Goal: Task Accomplishment & Management: Complete application form

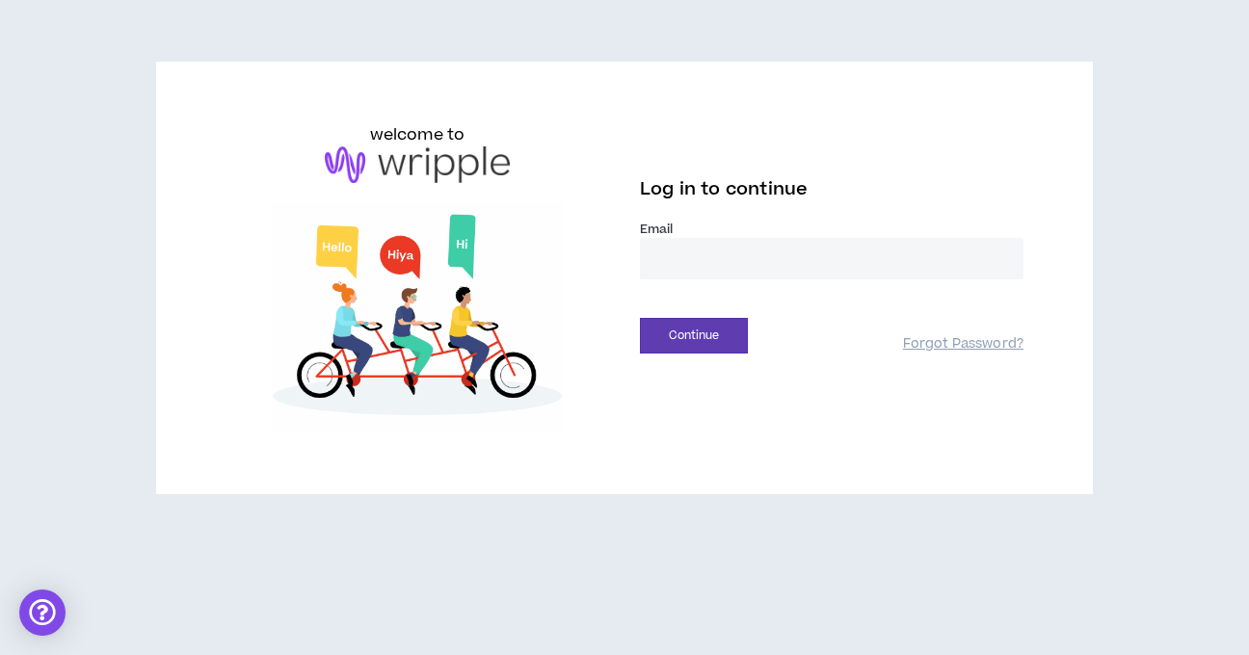
click at [663, 245] on input "email" at bounding box center [832, 258] width 384 height 41
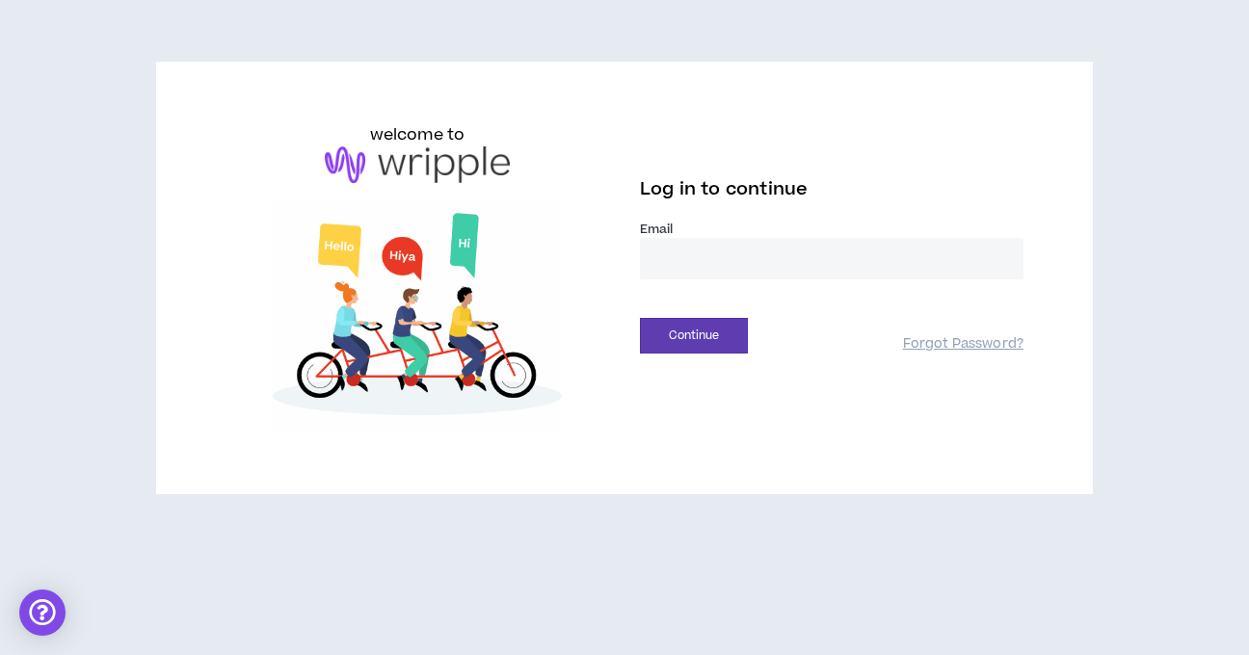
type input "**********"
click at [716, 329] on button "Continue" at bounding box center [694, 336] width 108 height 36
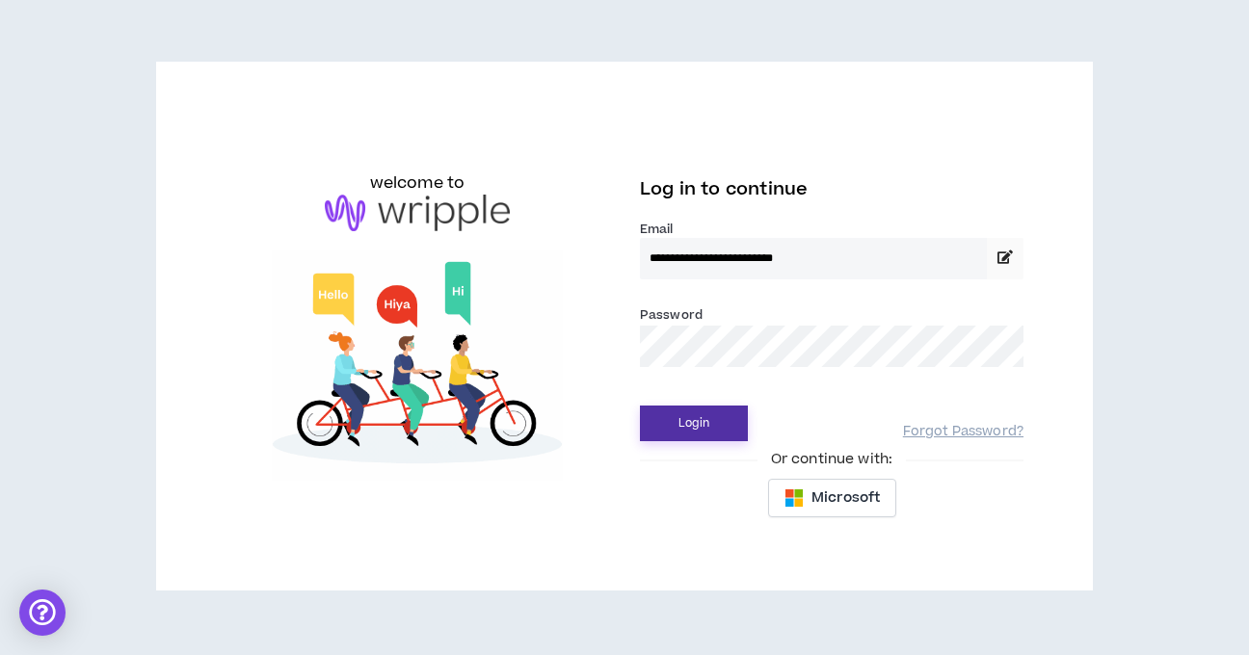
click at [640, 406] on button "Login" at bounding box center [694, 424] width 108 height 36
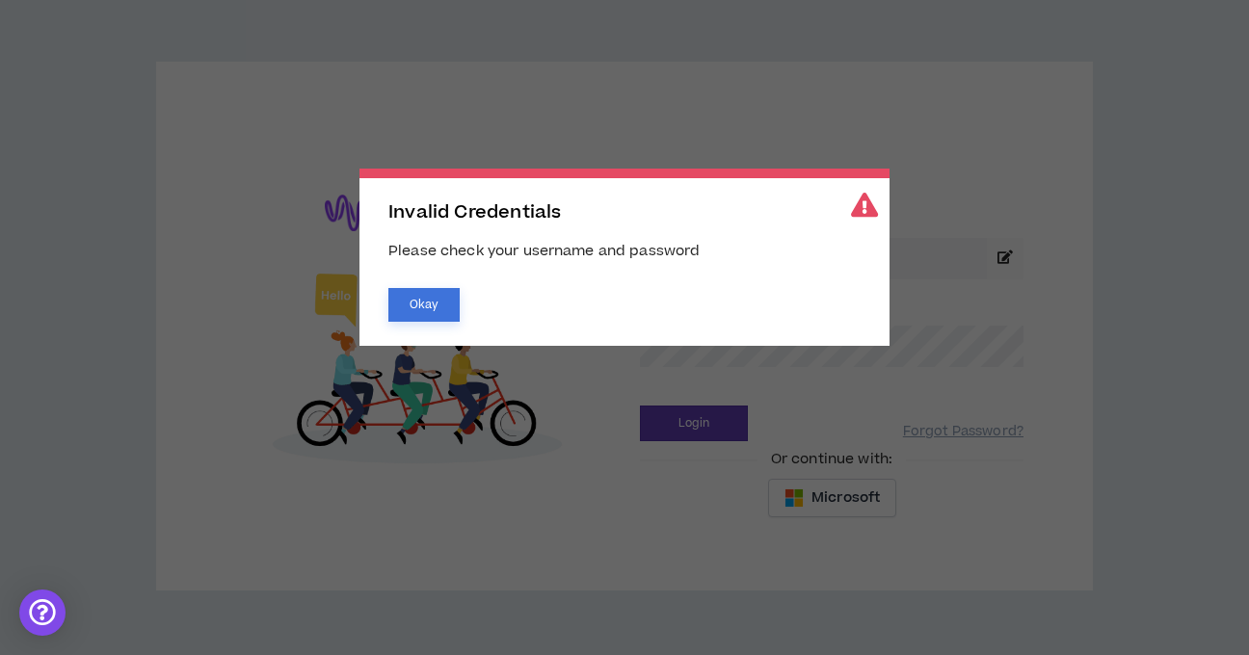
click at [417, 299] on button "Okay" at bounding box center [423, 305] width 71 height 34
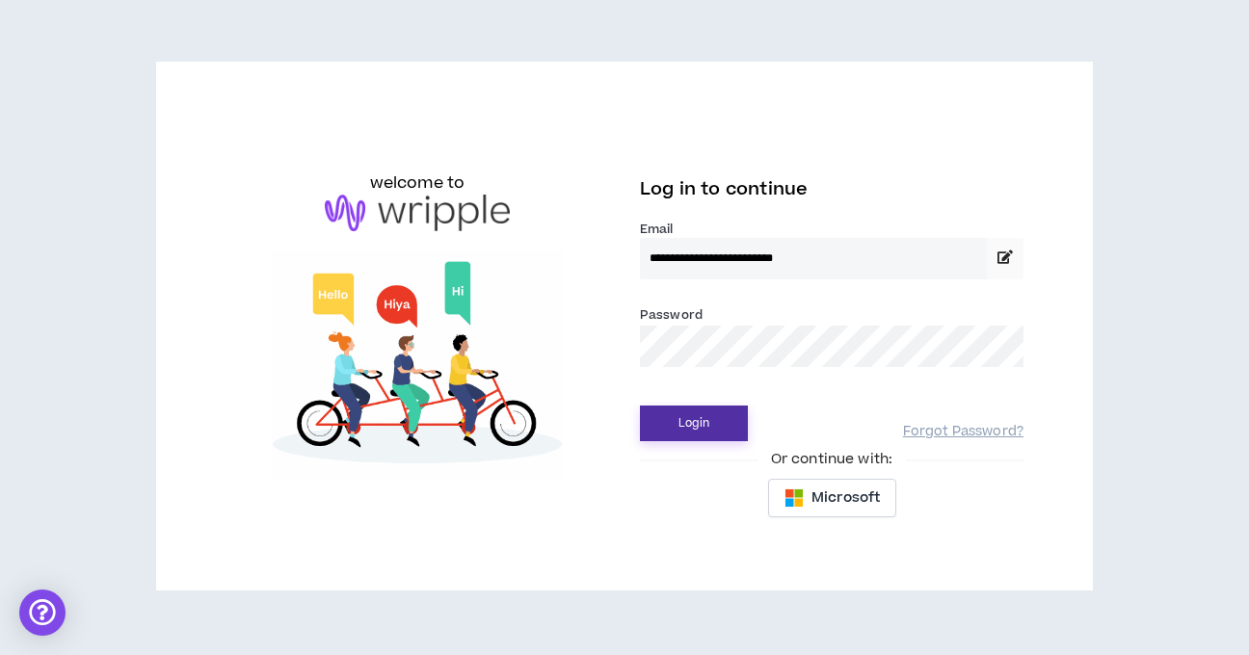
click at [709, 413] on button "Login" at bounding box center [694, 424] width 108 height 36
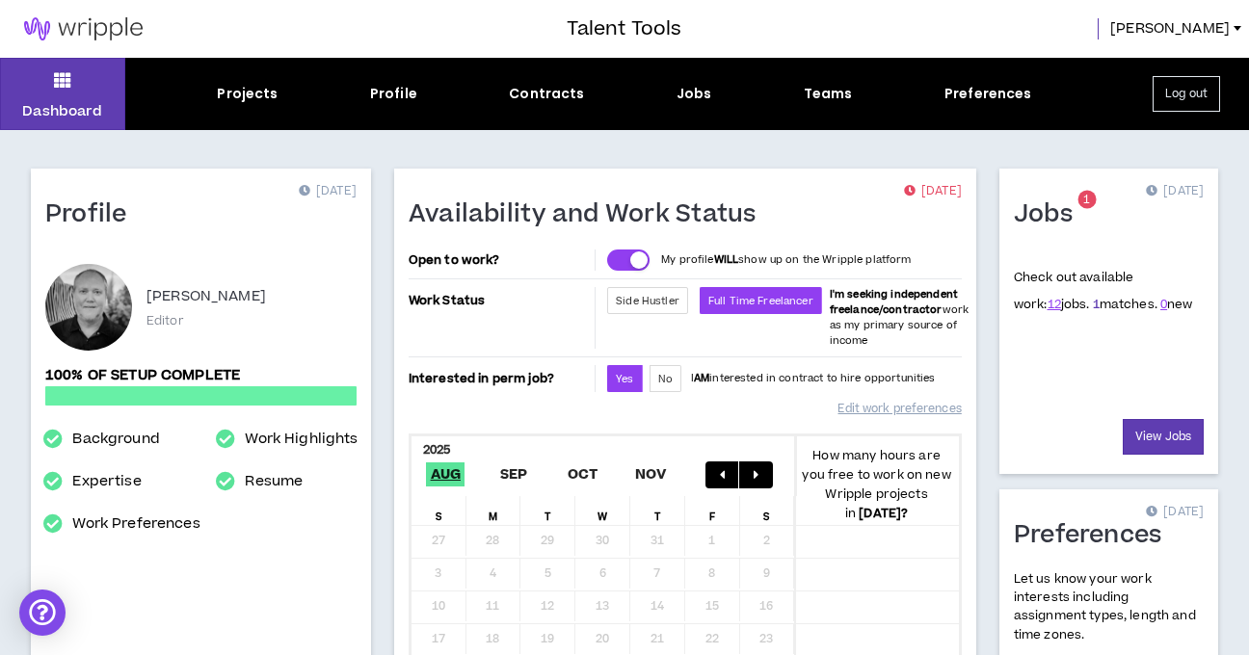
click at [1093, 304] on link "1" at bounding box center [1096, 304] width 7 height 17
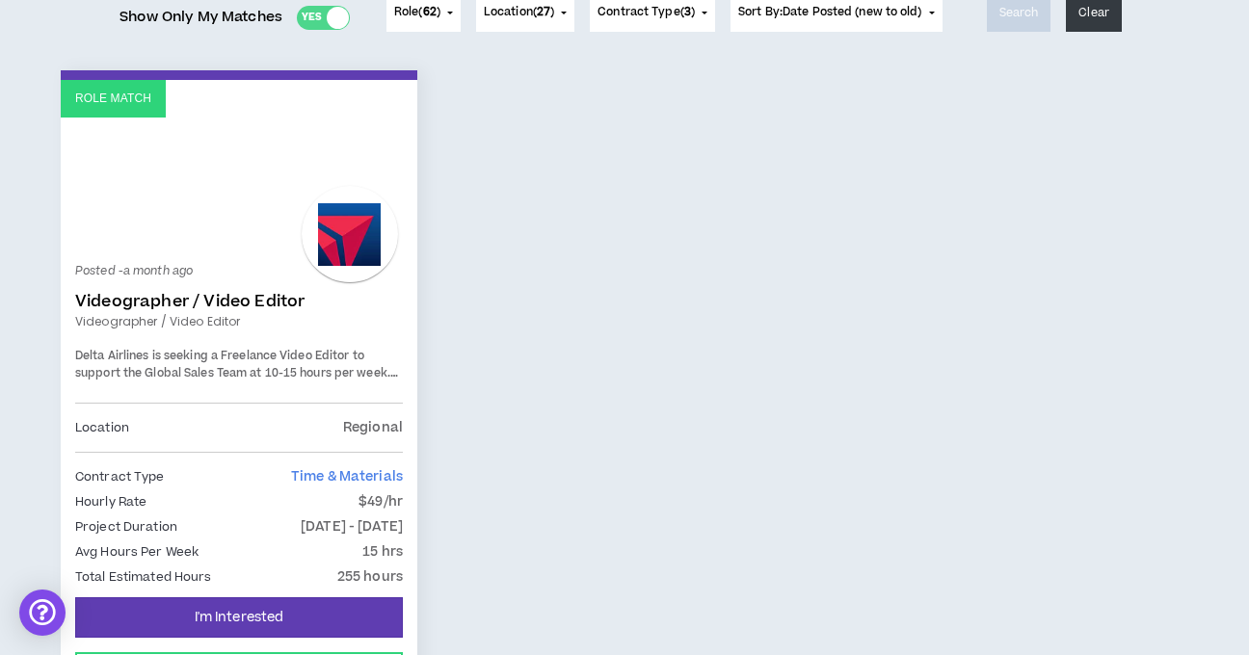
scroll to position [280, 0]
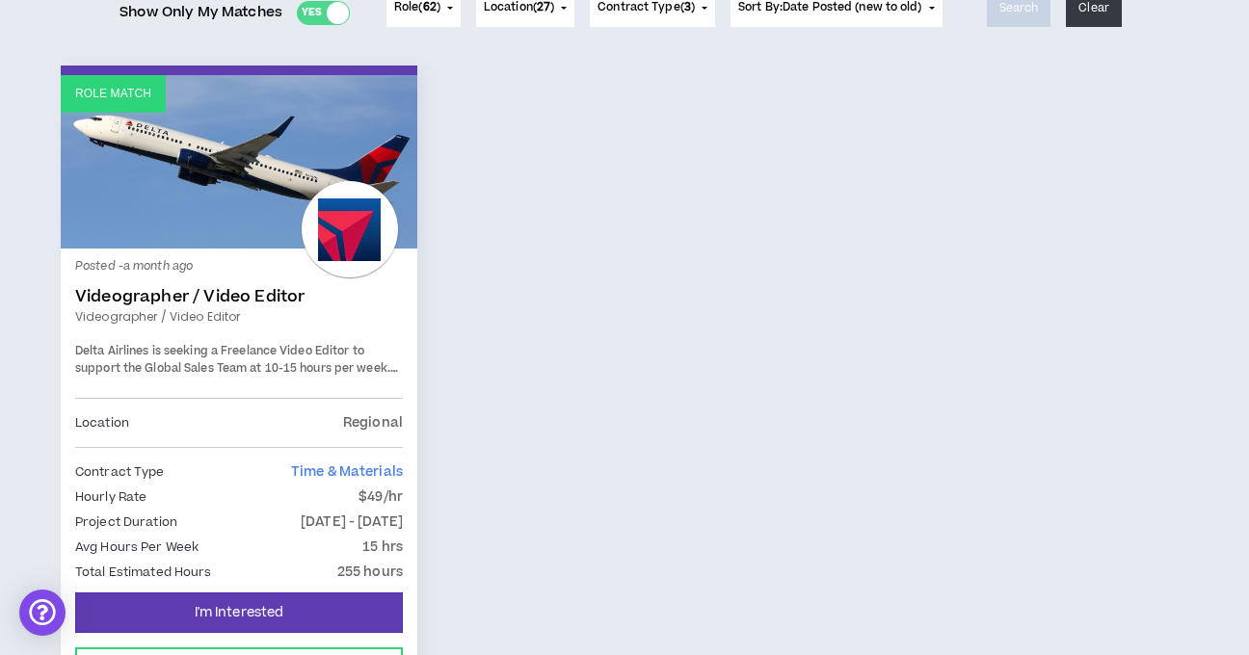
click at [199, 275] on p "Posted - a month ago" at bounding box center [239, 266] width 328 height 17
click at [196, 299] on link "Videographer / Video Editor" at bounding box center [239, 296] width 328 height 19
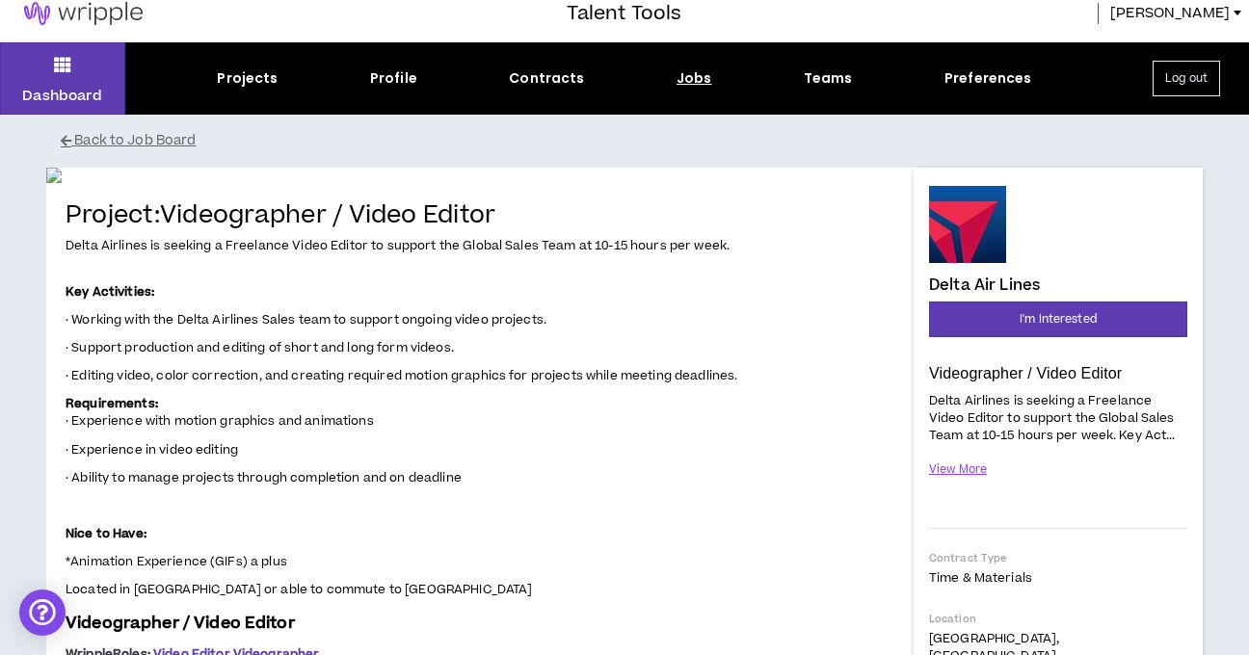
scroll to position [21, 0]
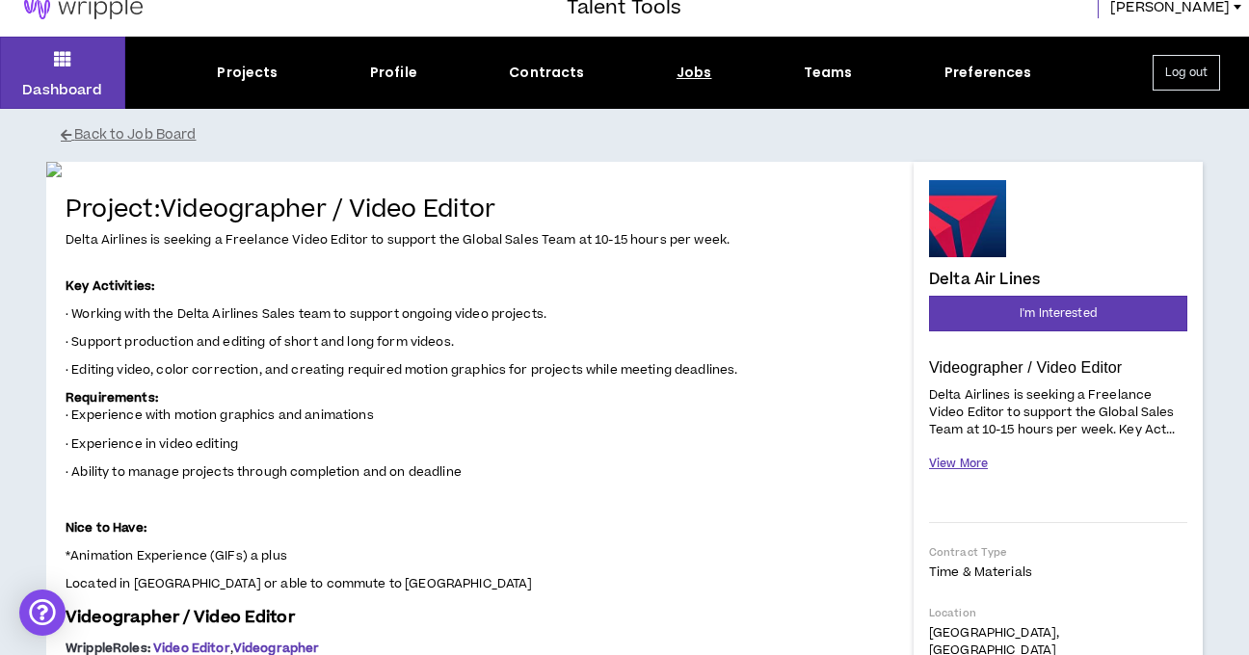
click at [965, 464] on button "View More" at bounding box center [958, 464] width 59 height 34
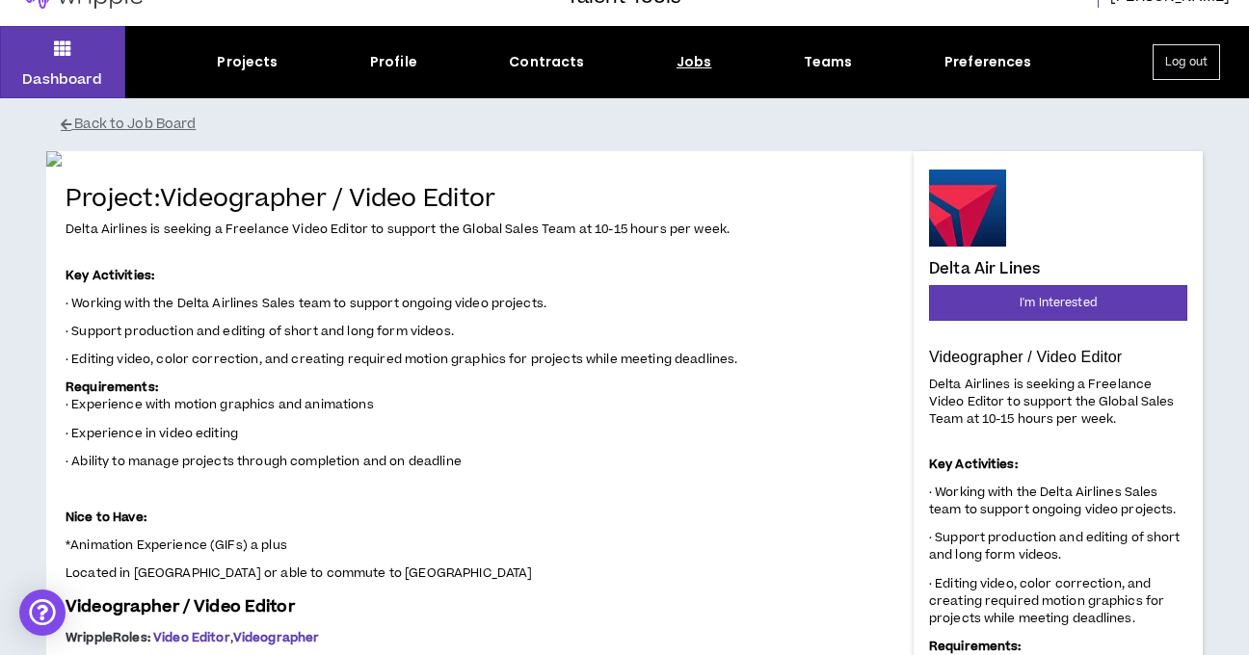
scroll to position [30, 0]
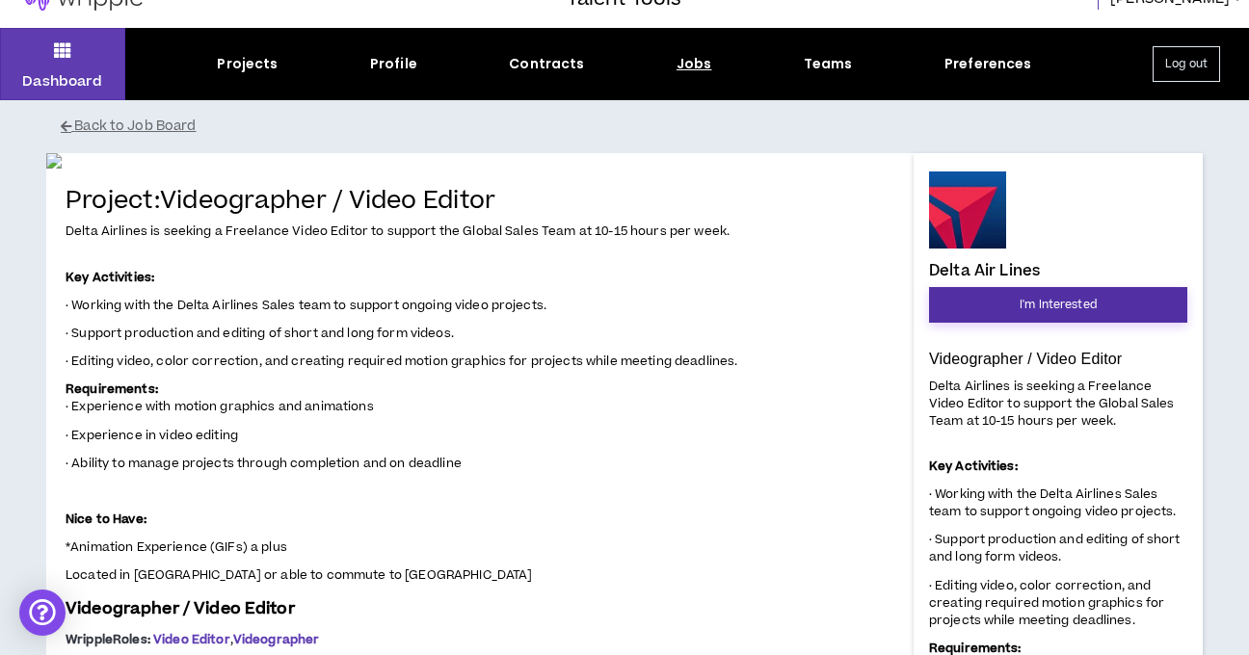
click at [1040, 300] on span "I'm Interested" at bounding box center [1058, 305] width 77 height 18
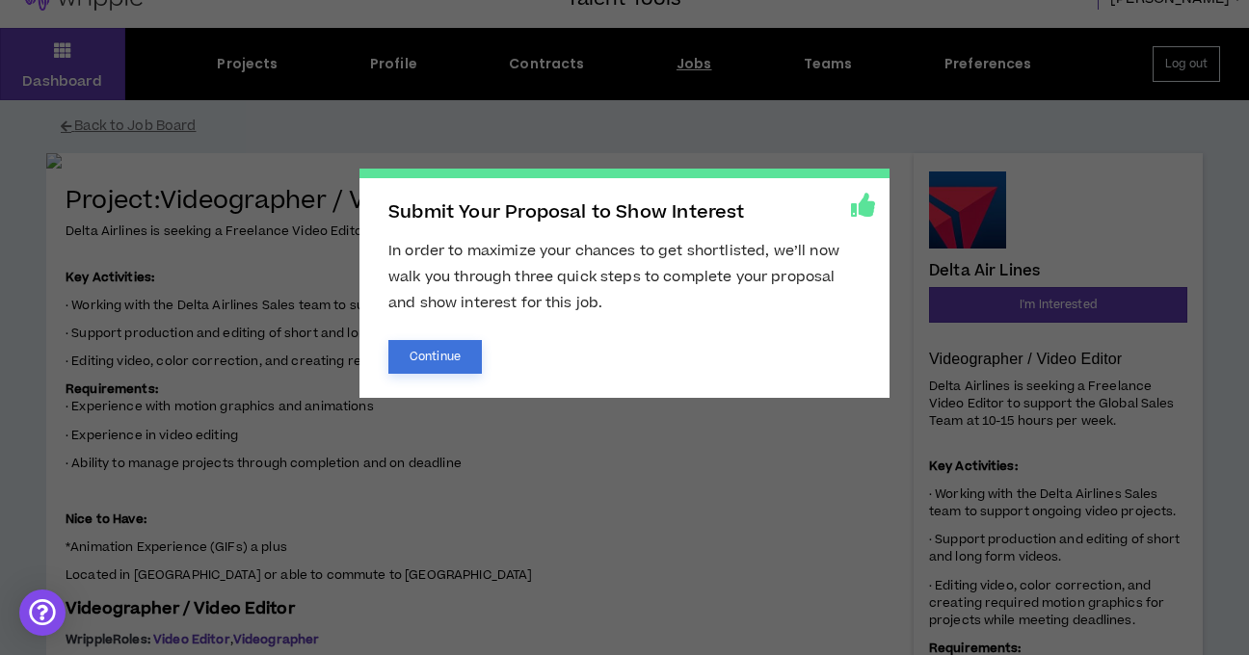
click at [453, 352] on button "Continue" at bounding box center [434, 357] width 93 height 34
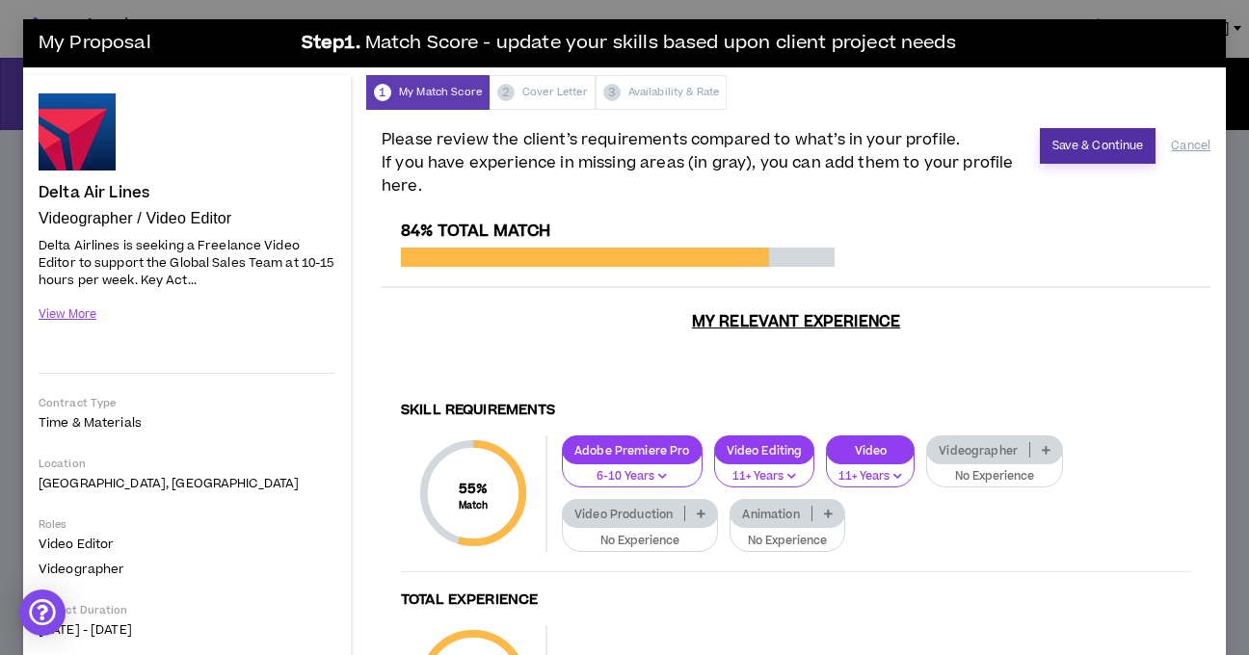
click at [1105, 157] on button "Save & Continue" at bounding box center [1098, 146] width 117 height 36
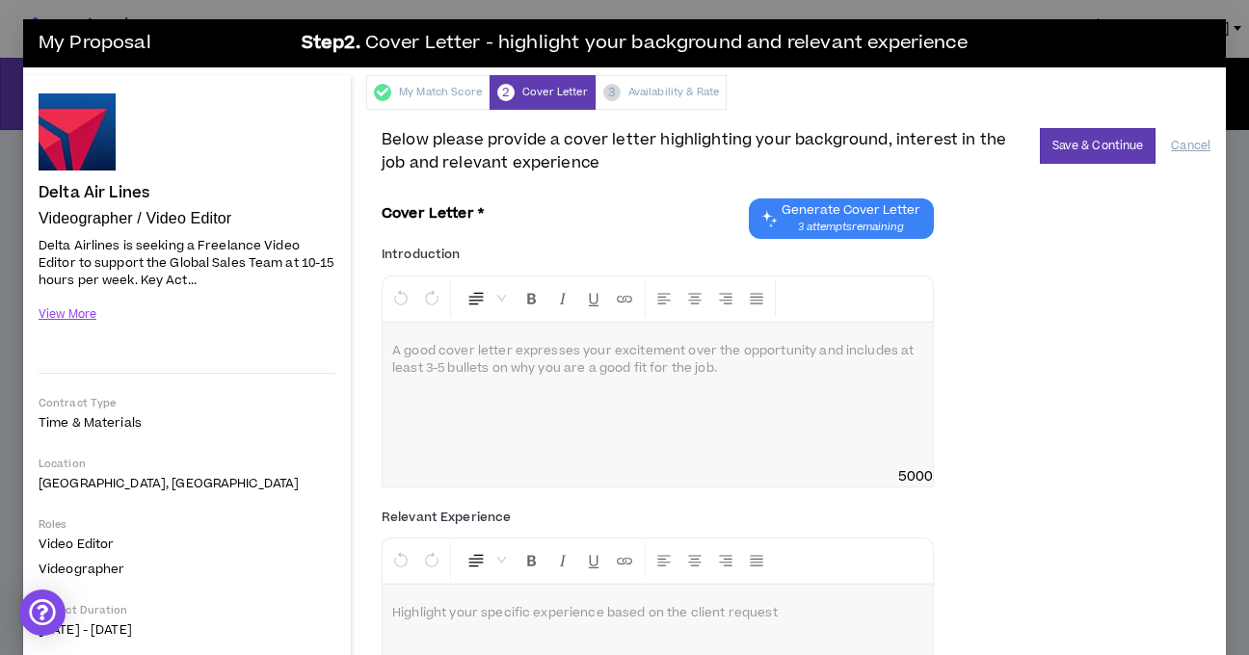
click at [423, 350] on p at bounding box center [657, 351] width 531 height 19
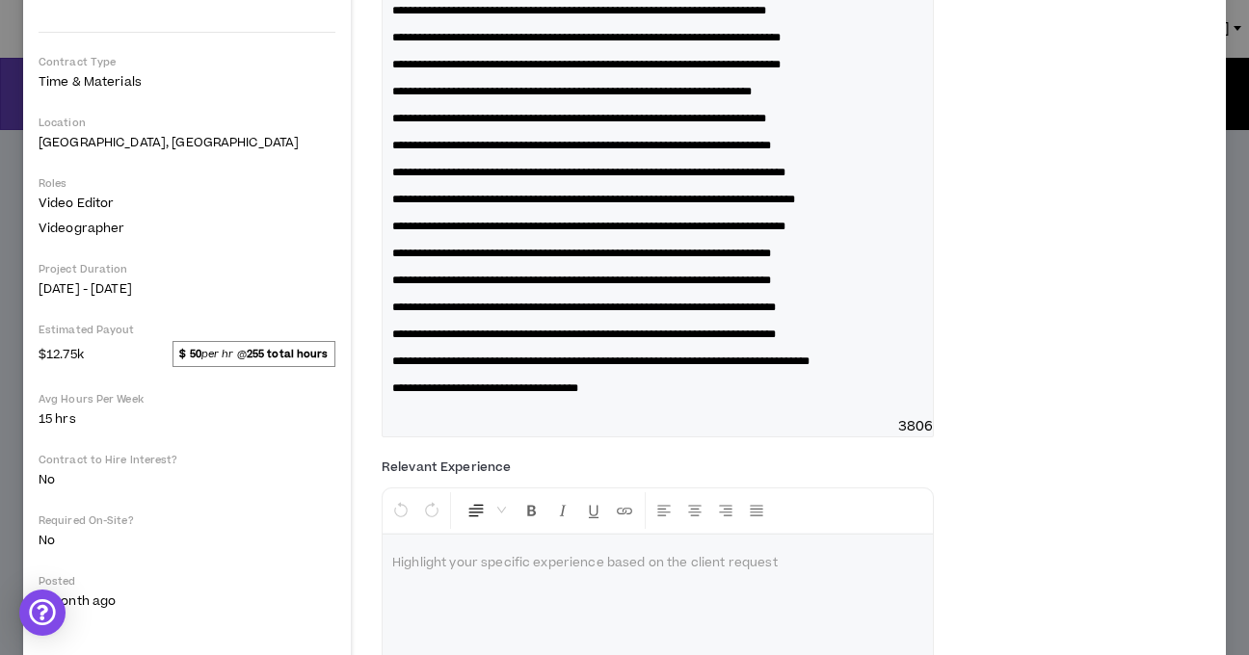
scroll to position [441, 0]
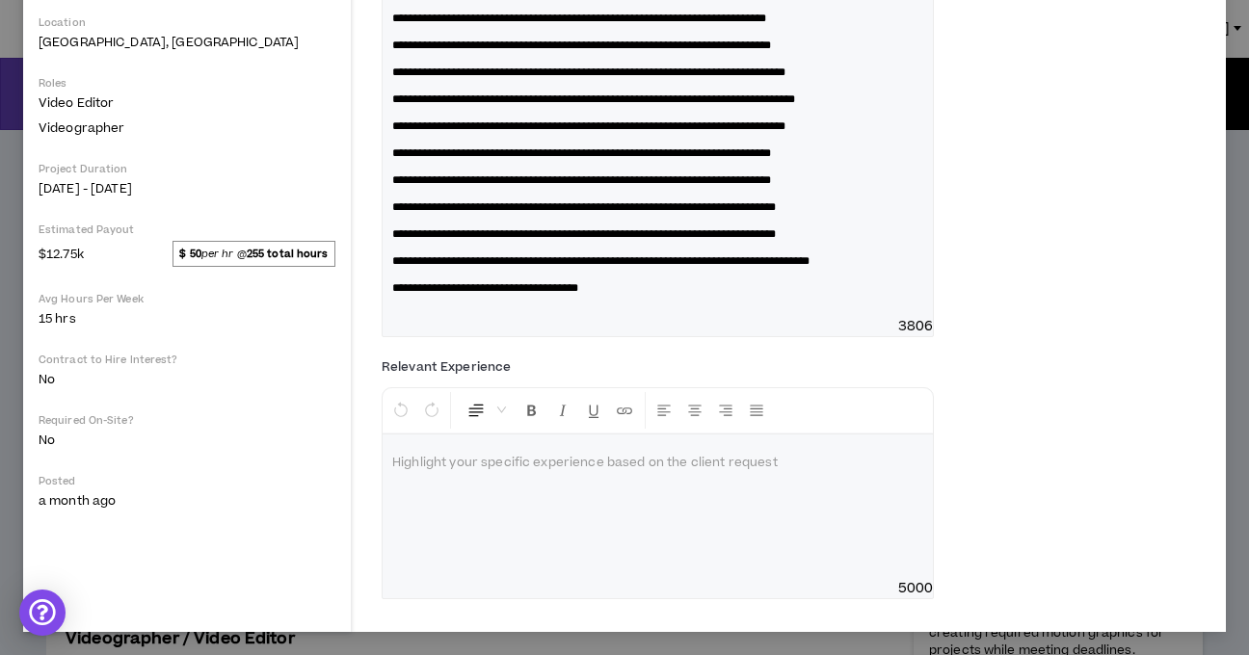
click at [552, 480] on div at bounding box center [658, 507] width 550 height 145
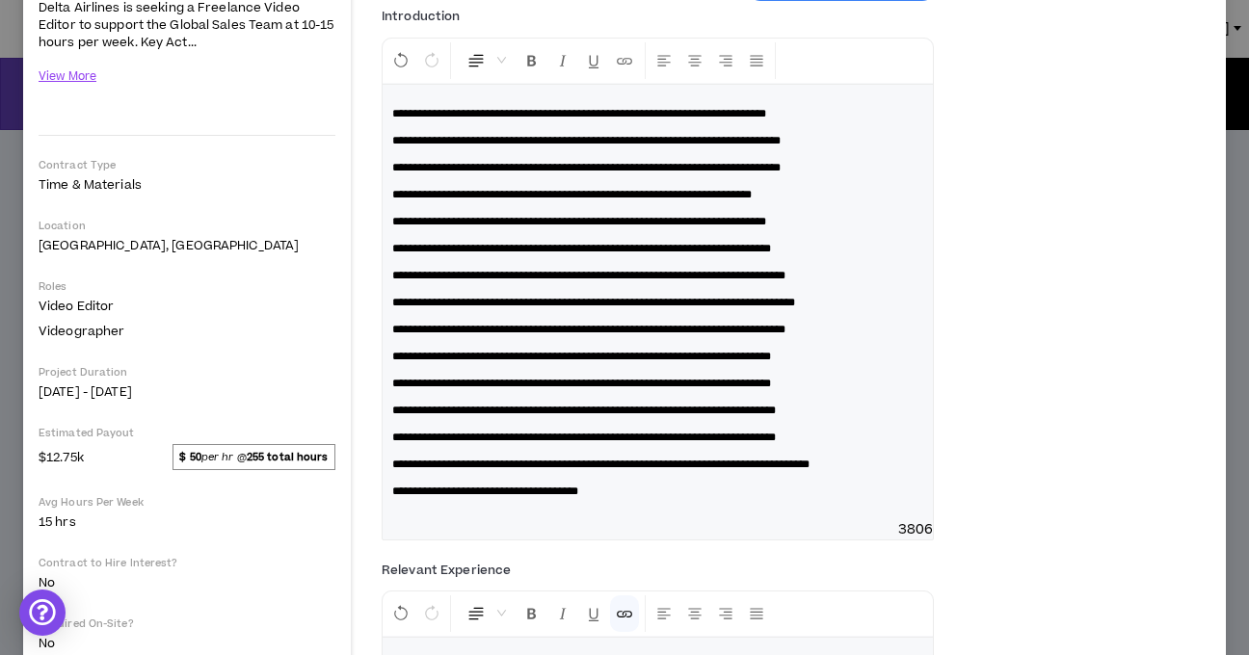
scroll to position [0, 0]
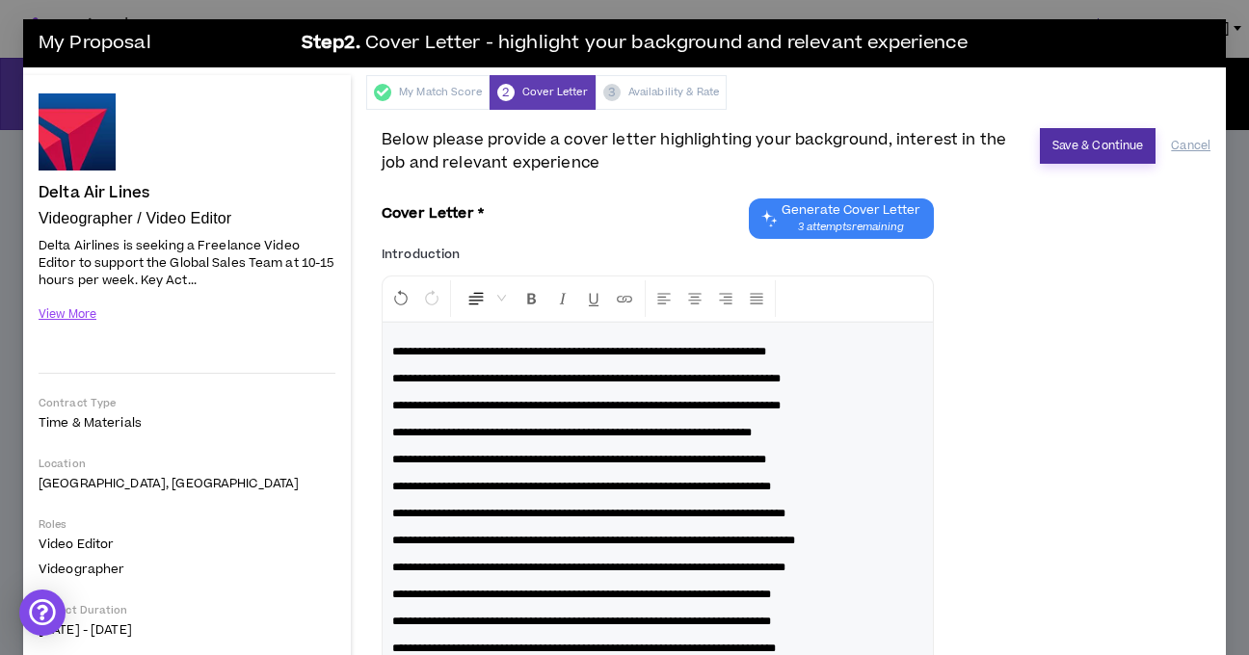
click at [1094, 150] on button "Save & Continue" at bounding box center [1098, 146] width 117 height 36
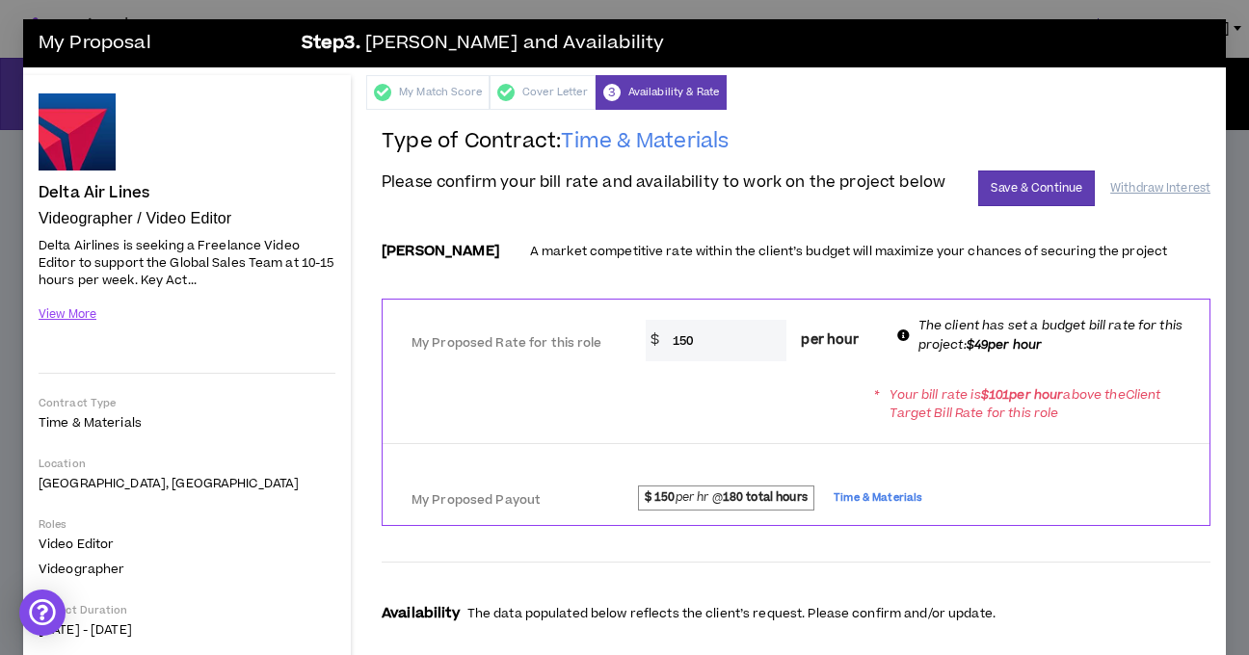
drag, startPoint x: 736, startPoint y: 349, endPoint x: 639, endPoint y: 335, distance: 98.3
click at [639, 335] on div "* $ 150 per hour" at bounding box center [760, 340] width 258 height 41
type input "49"
click at [1047, 185] on button "Save & Continue" at bounding box center [1036, 189] width 117 height 36
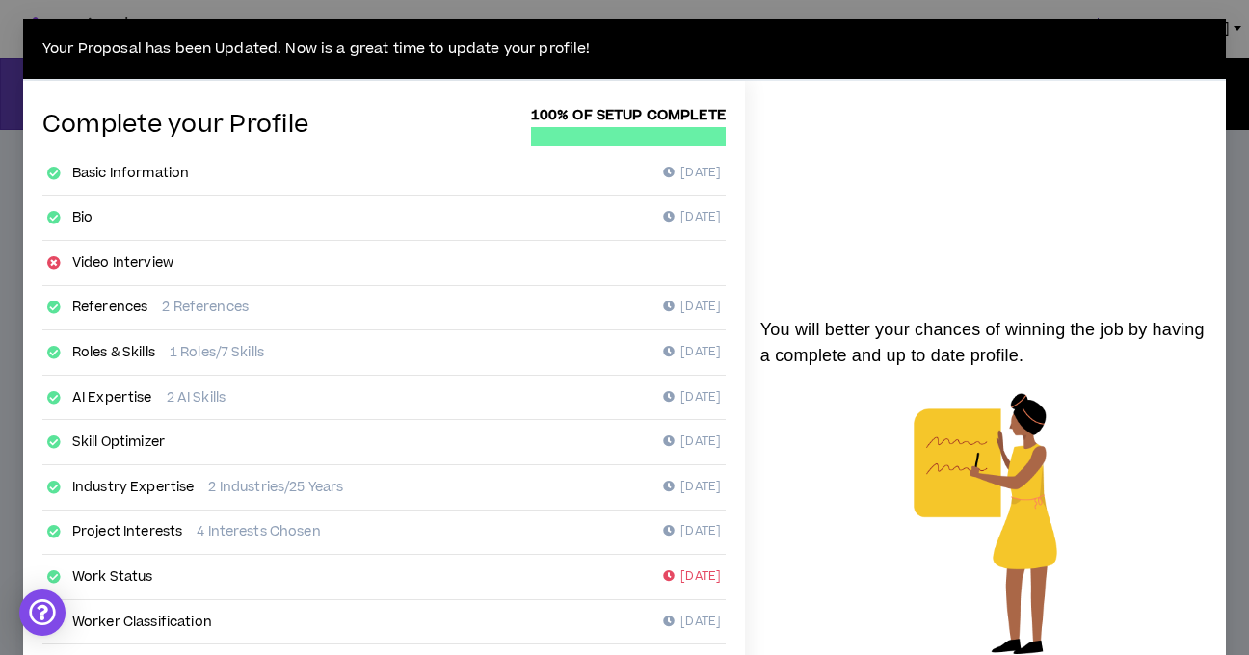
scroll to position [358, 0]
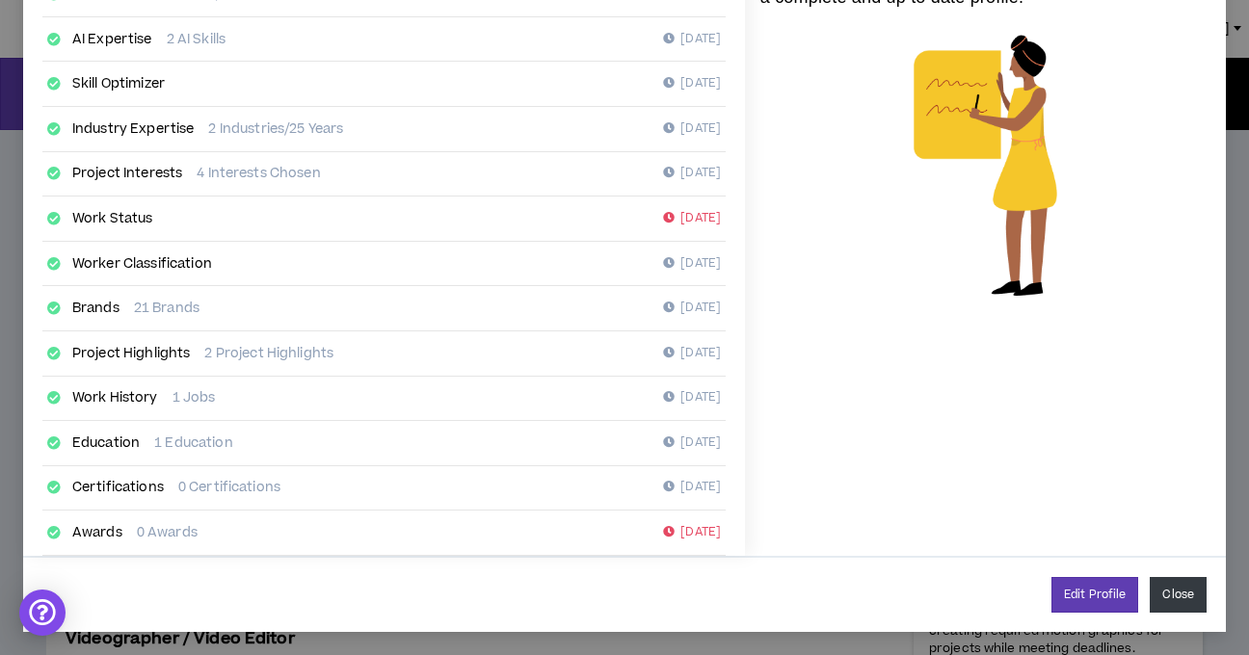
click at [1159, 608] on button "Close" at bounding box center [1178, 595] width 57 height 36
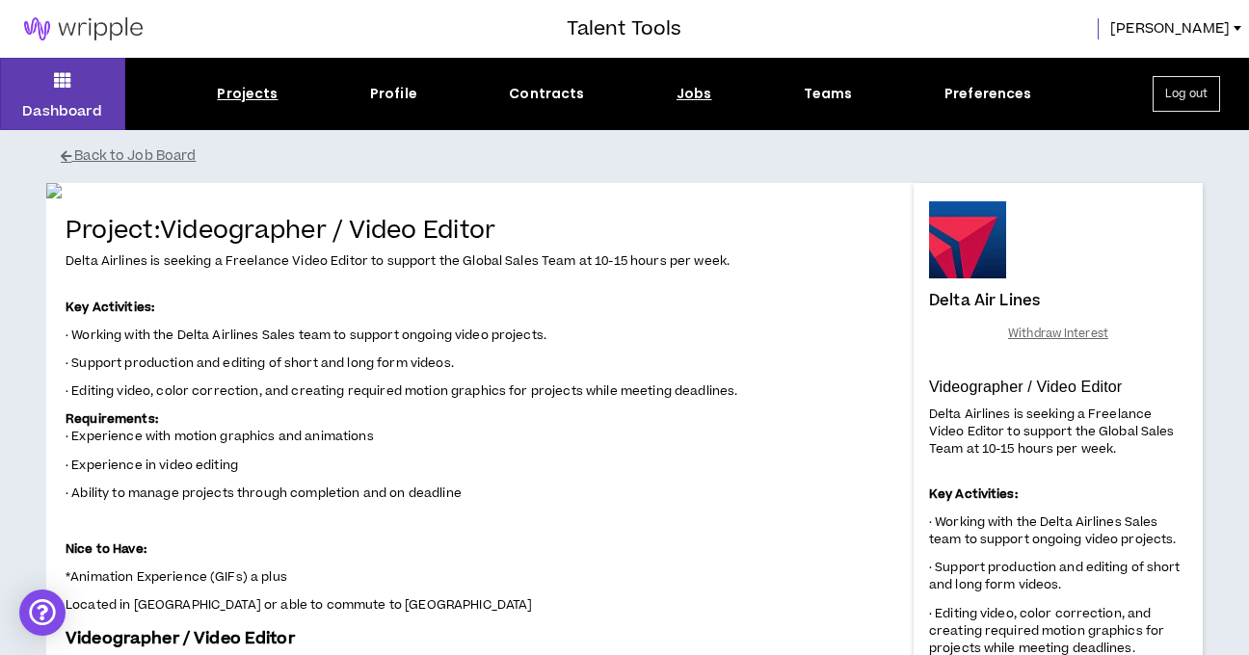
click at [221, 91] on div "Projects" at bounding box center [247, 94] width 61 height 20
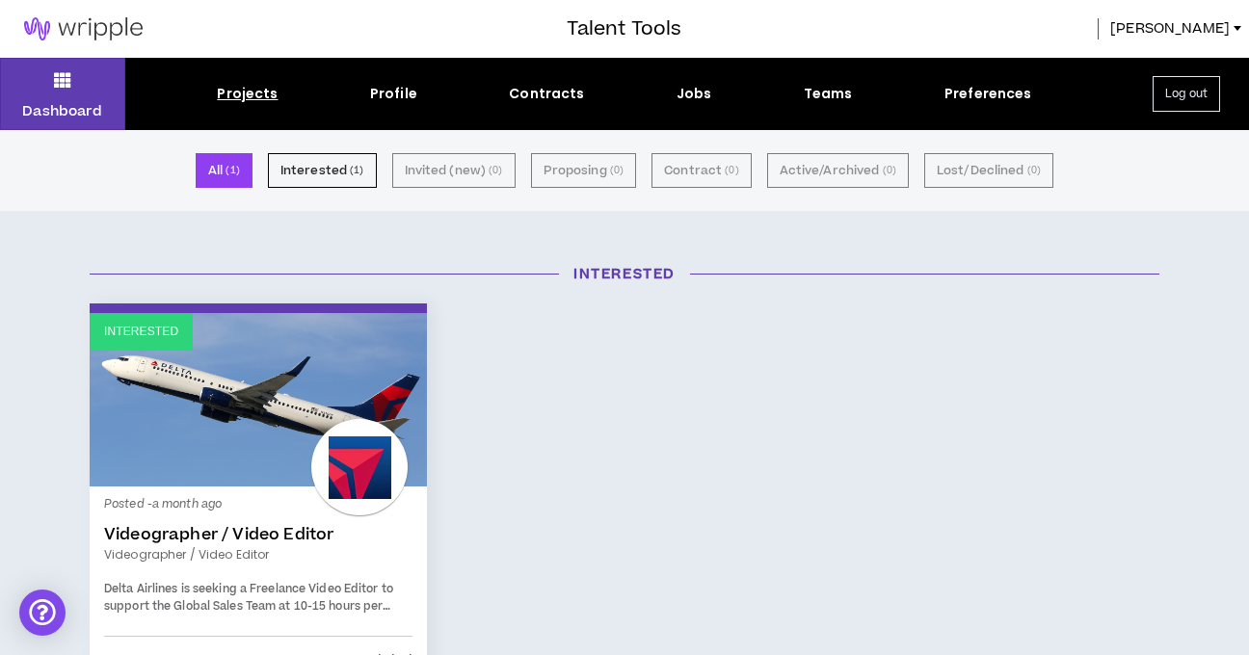
click at [237, 173] on small "( 1 )" at bounding box center [231, 170] width 13 height 17
click at [236, 91] on div "Projects" at bounding box center [247, 94] width 61 height 20
click at [694, 93] on div "Jobs" at bounding box center [694, 94] width 36 height 20
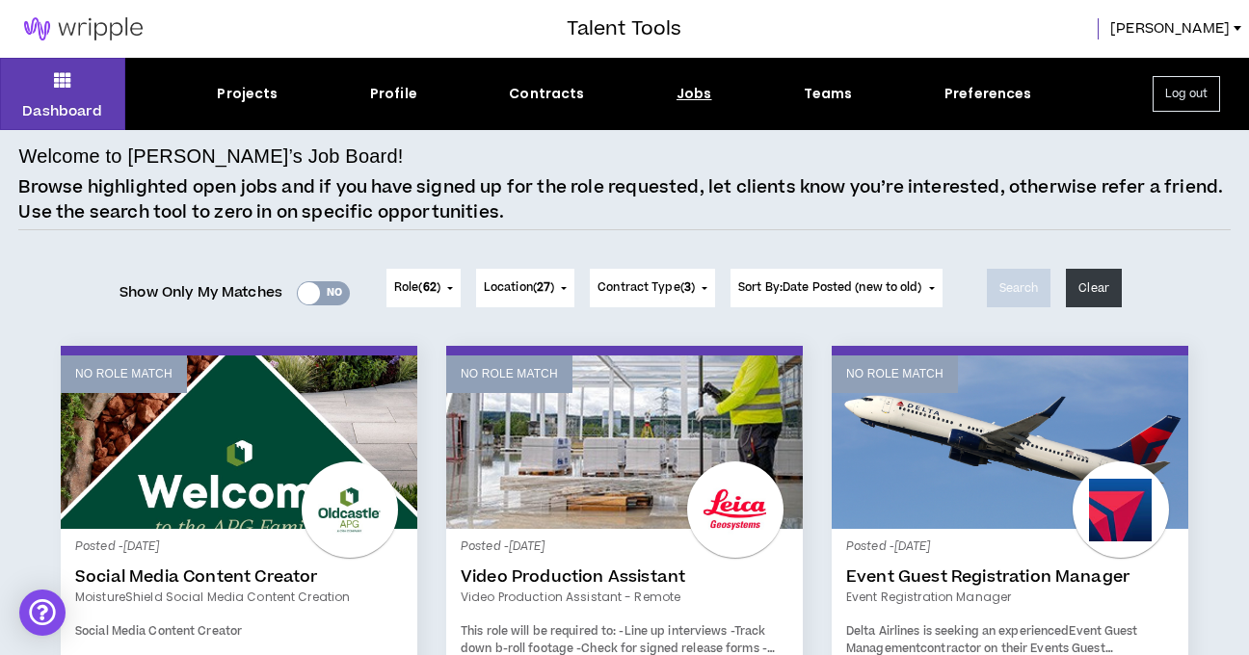
click at [443, 288] on button "Role ( 62 )" at bounding box center [423, 288] width 74 height 39
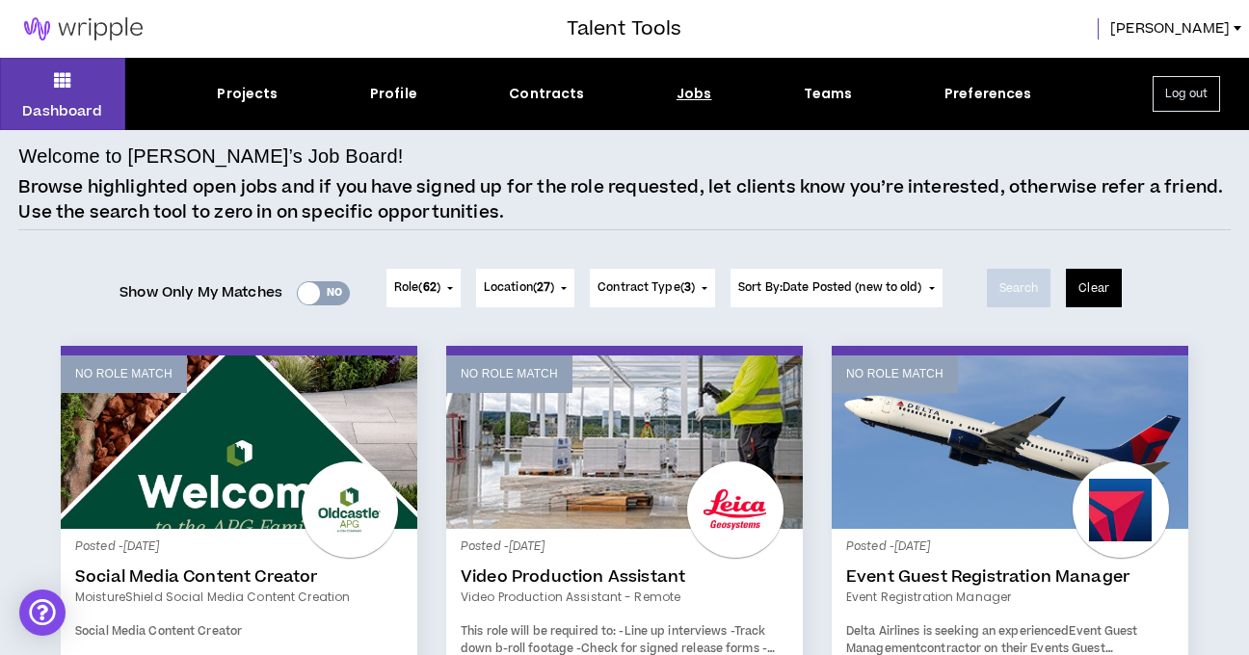
click at [1101, 285] on button "Clear" at bounding box center [1094, 288] width 56 height 39
click at [1101, 292] on button "Clear" at bounding box center [1094, 288] width 56 height 39
click at [1096, 288] on button "Clear" at bounding box center [1094, 288] width 56 height 39
click at [702, 97] on div "Jobs" at bounding box center [694, 94] width 36 height 20
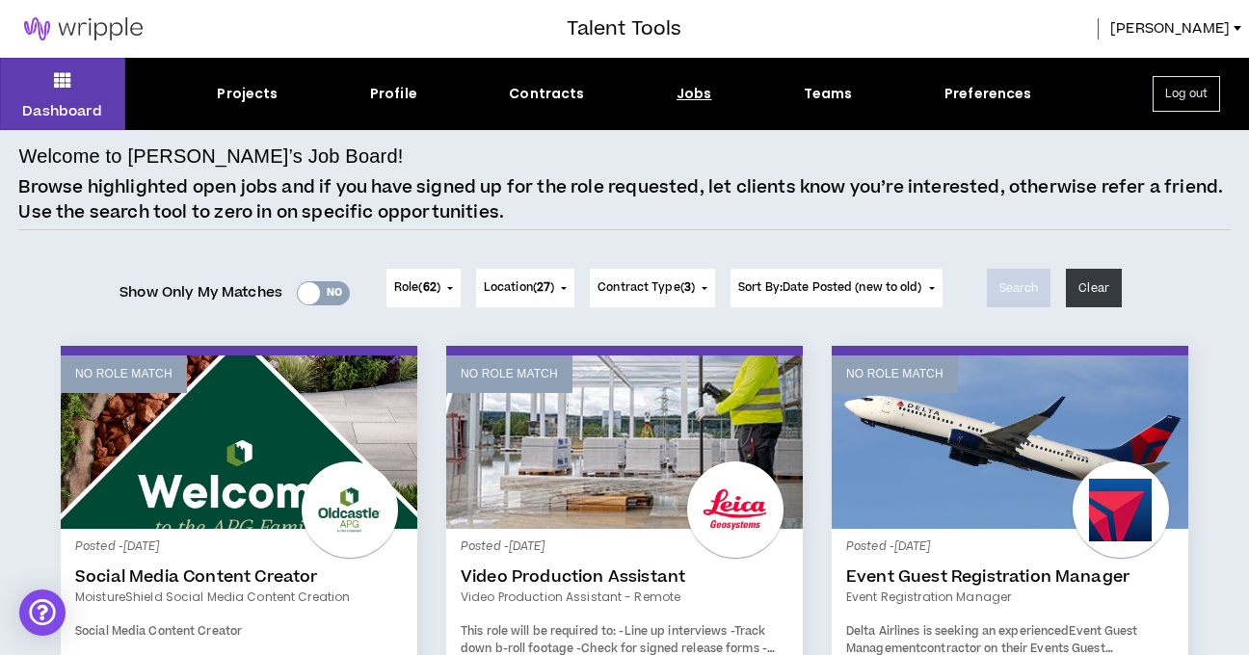
click at [692, 98] on div "Jobs" at bounding box center [694, 94] width 36 height 20
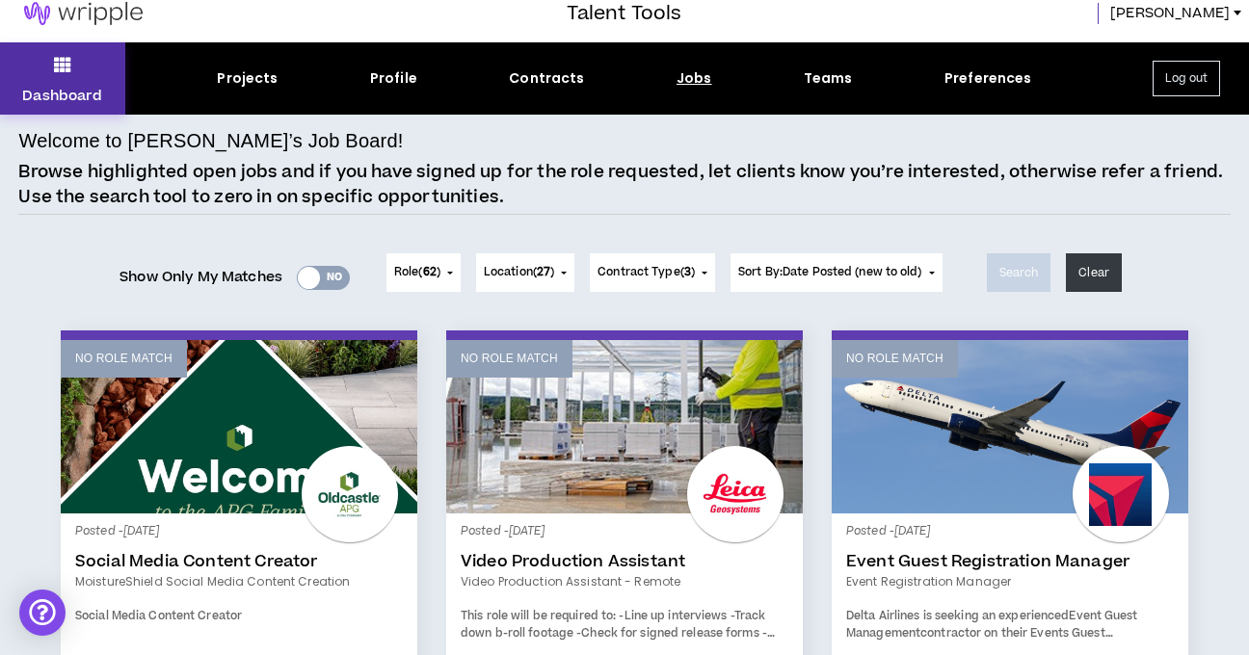
click at [79, 79] on button "Dashboard" at bounding box center [62, 78] width 125 height 72
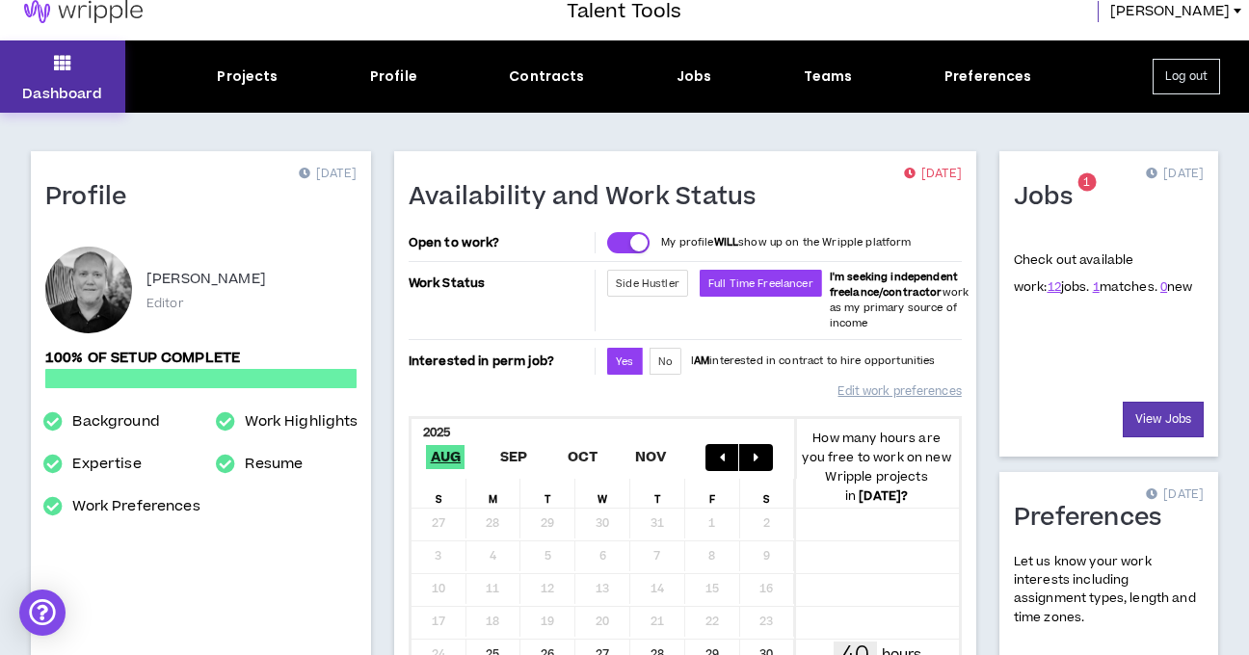
scroll to position [19, 0]
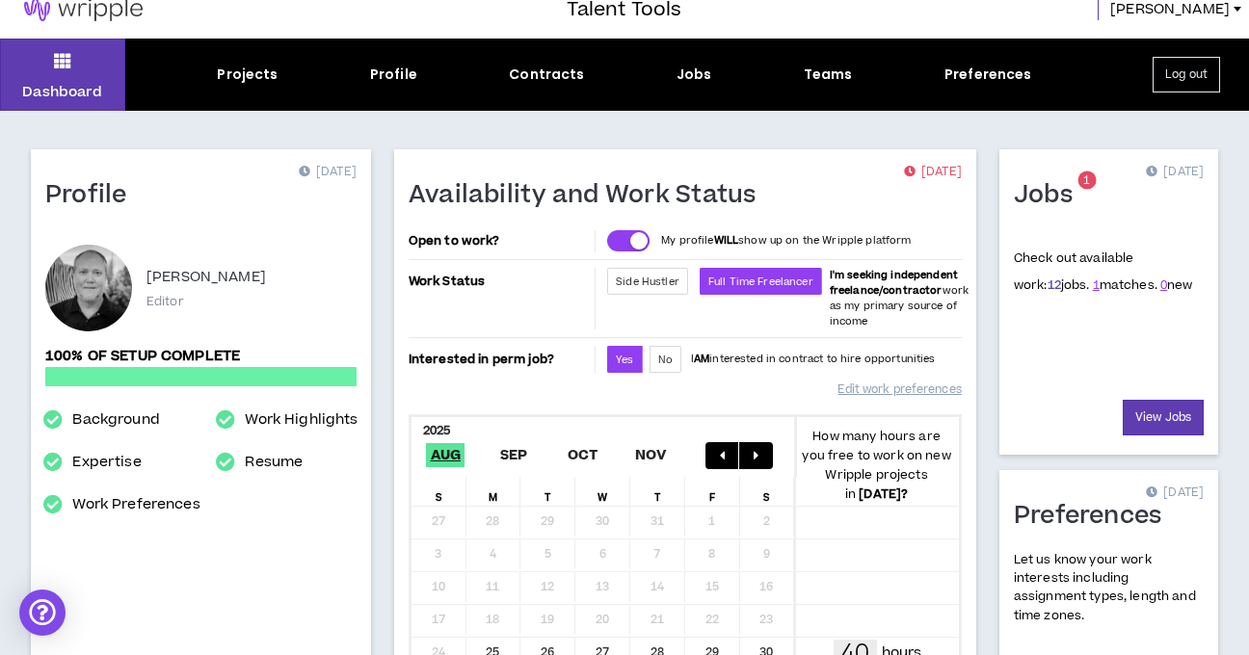
click at [1048, 286] on link "12" at bounding box center [1054, 285] width 13 height 17
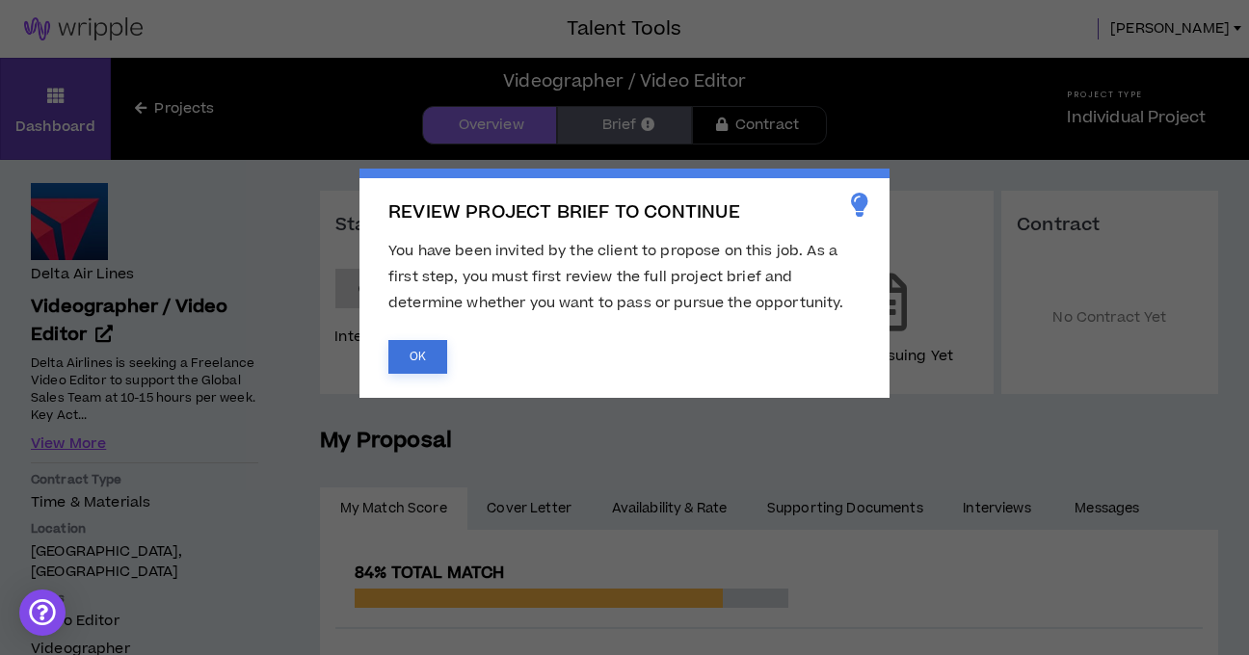
click at [431, 348] on button "OK" at bounding box center [417, 357] width 59 height 34
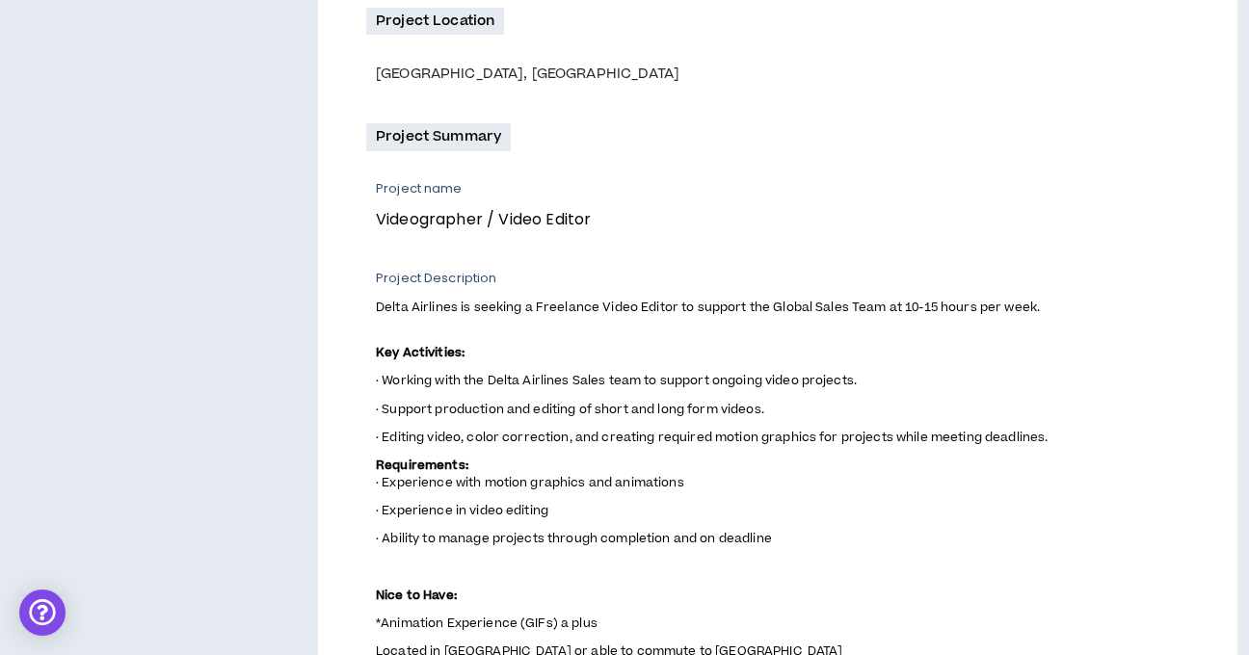
scroll to position [860, 0]
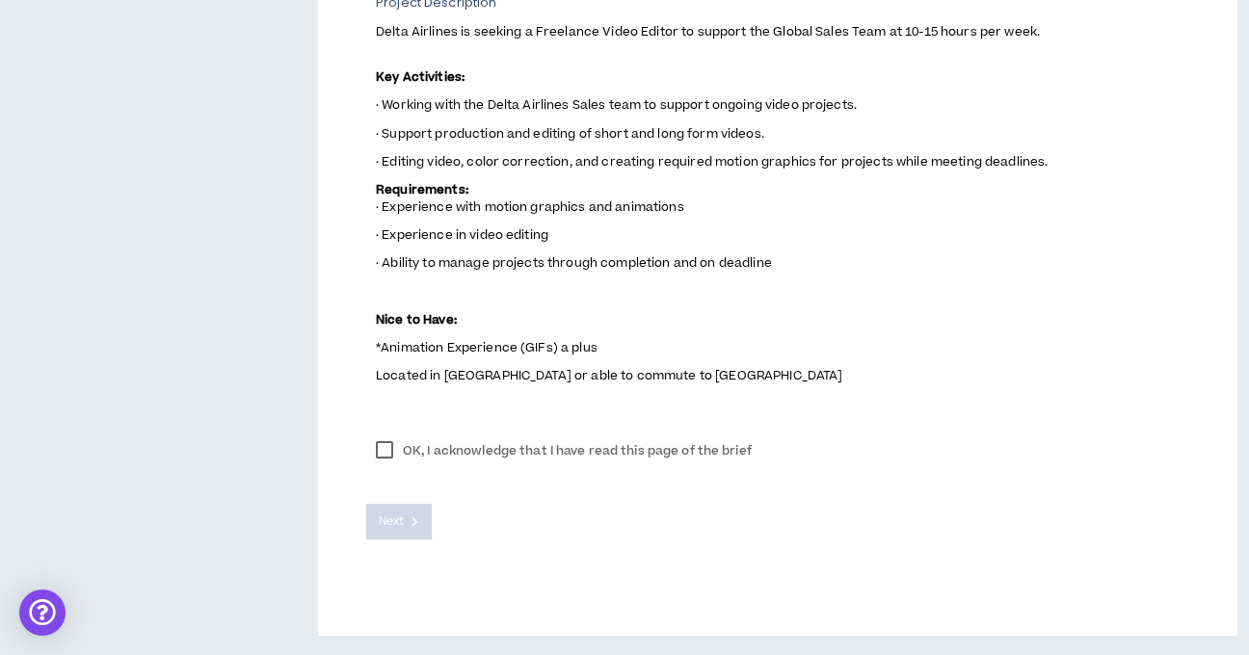
click at [382, 449] on label "OK, I acknowledge that I have read this page of the brief" at bounding box center [563, 451] width 395 height 29
click at [391, 516] on span "Next" at bounding box center [391, 522] width 25 height 18
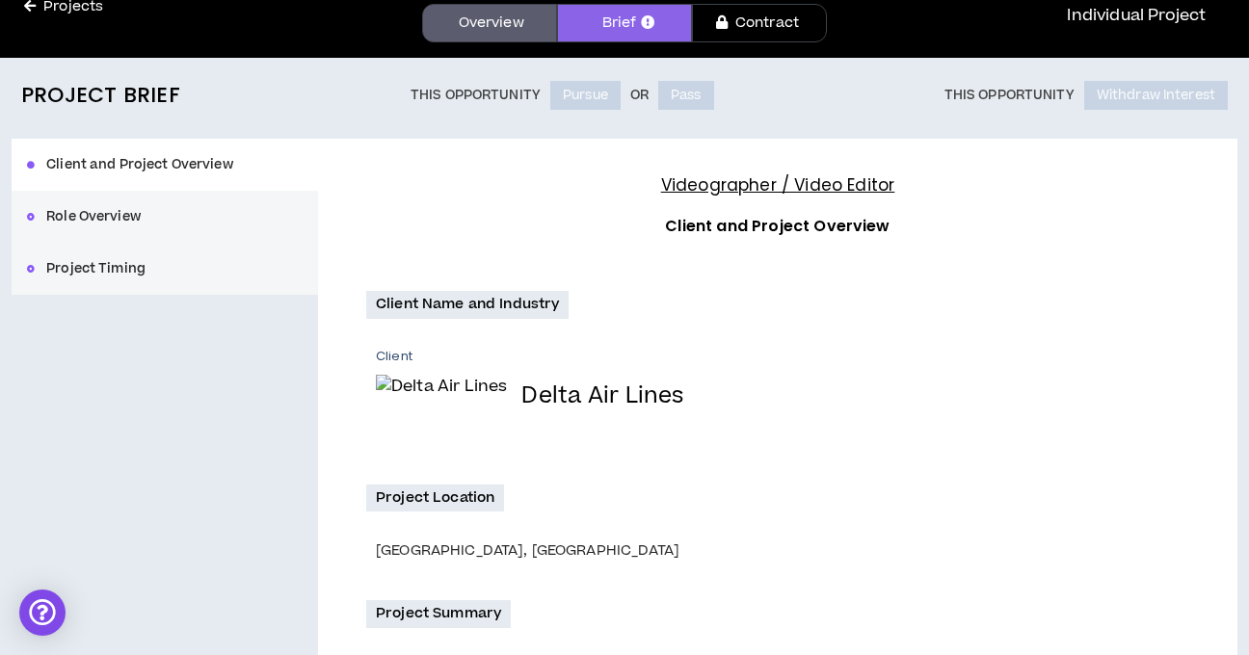
scroll to position [0, 0]
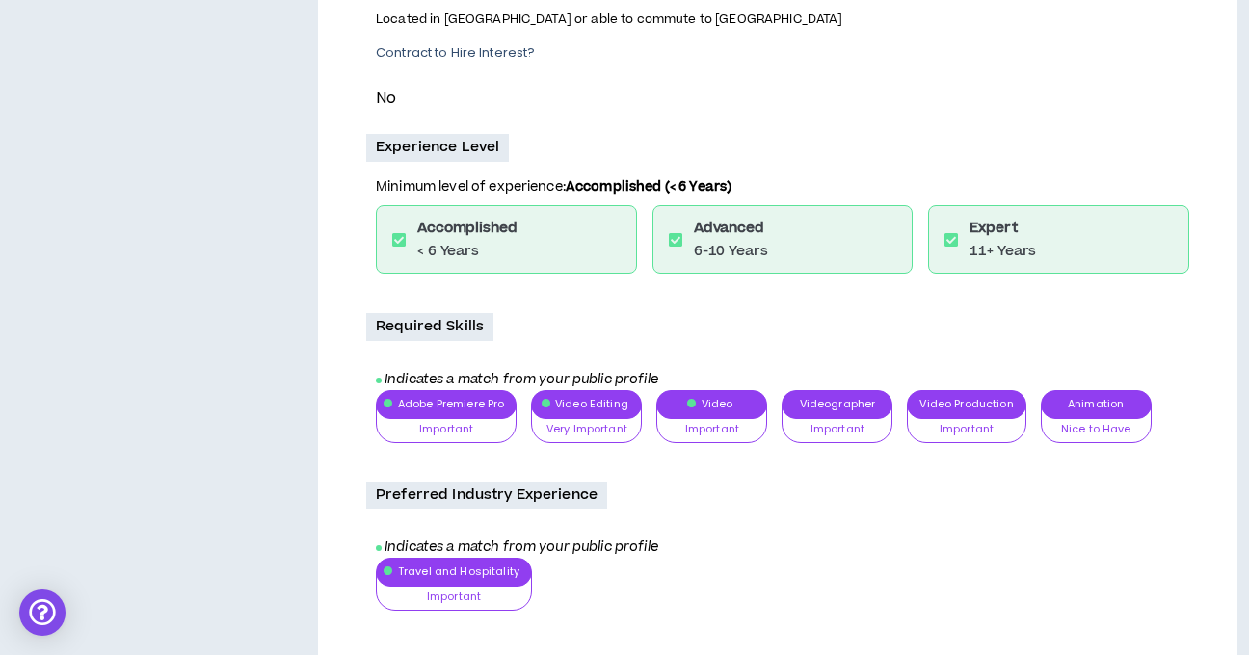
scroll to position [1116, 0]
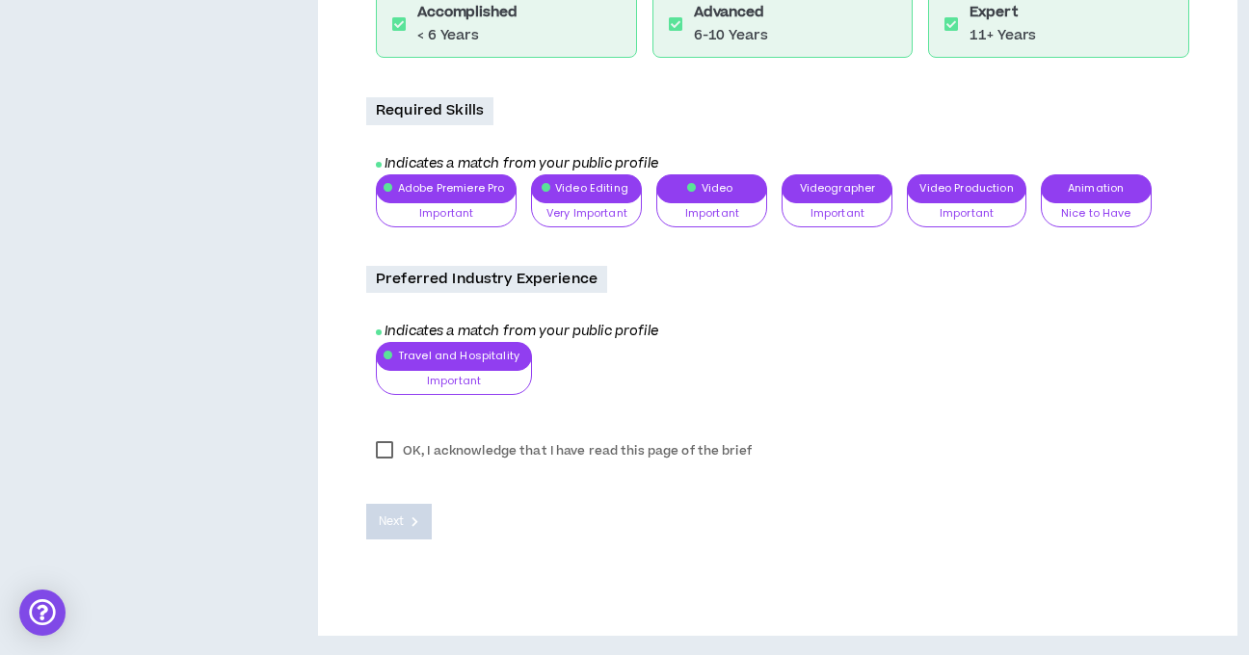
click at [386, 456] on label "OK, I acknowledge that I have read this page of the brief" at bounding box center [563, 451] width 395 height 29
click at [401, 518] on span "Next" at bounding box center [391, 522] width 25 height 18
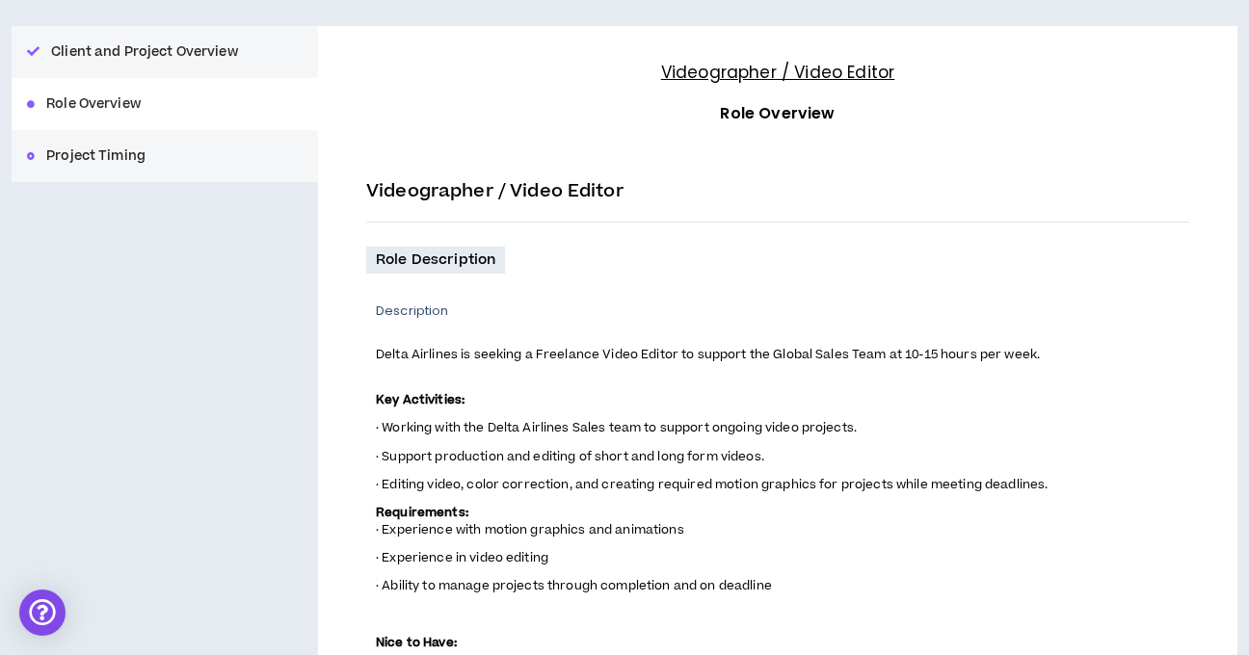
scroll to position [0, 0]
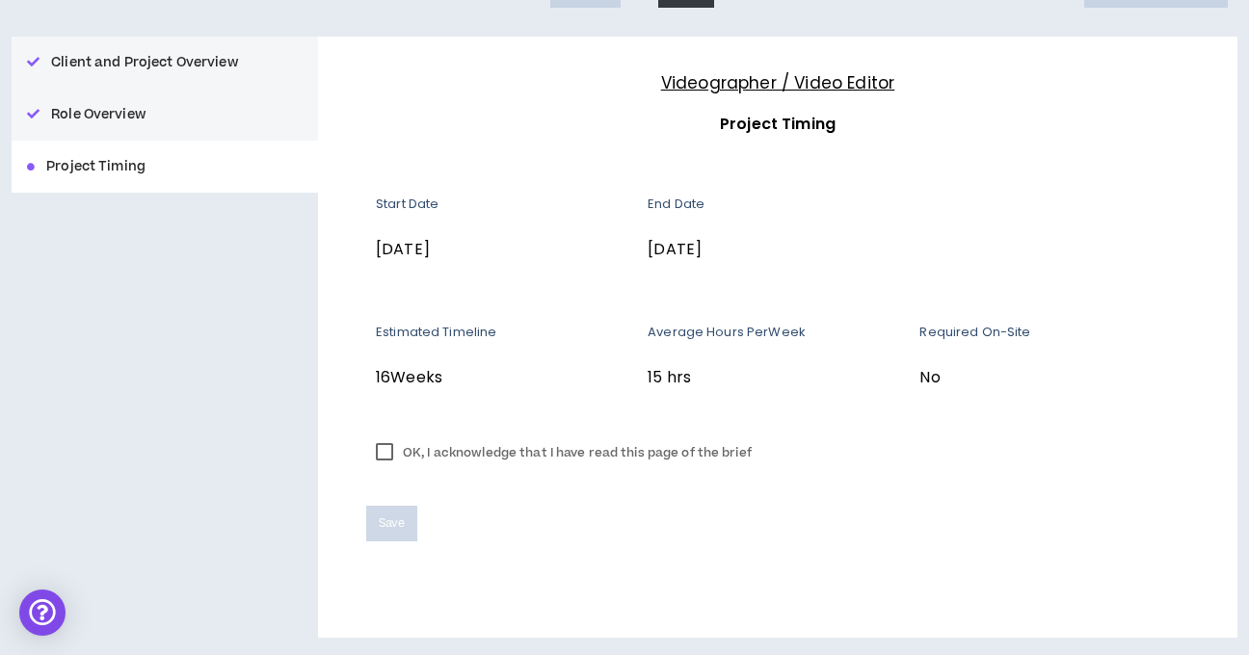
scroll to position [206, 0]
click at [382, 448] on label "OK, I acknowledge that I have read this page of the brief" at bounding box center [563, 451] width 395 height 29
click at [410, 515] on button "Save" at bounding box center [391, 522] width 51 height 36
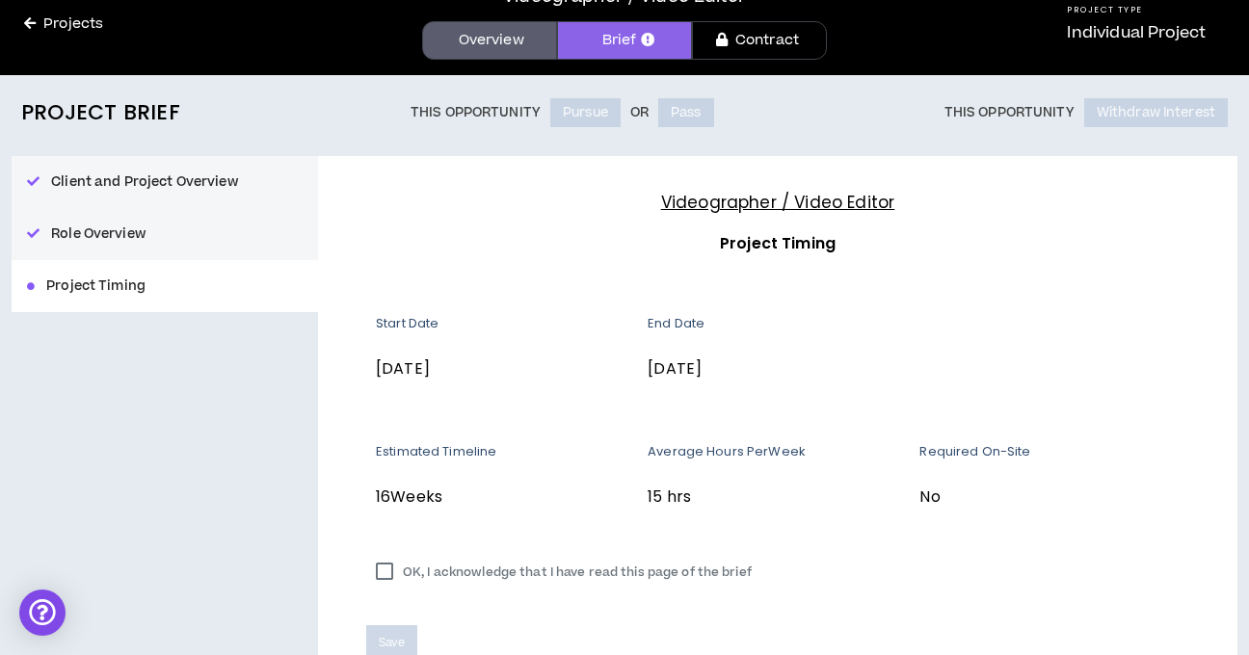
scroll to position [0, 0]
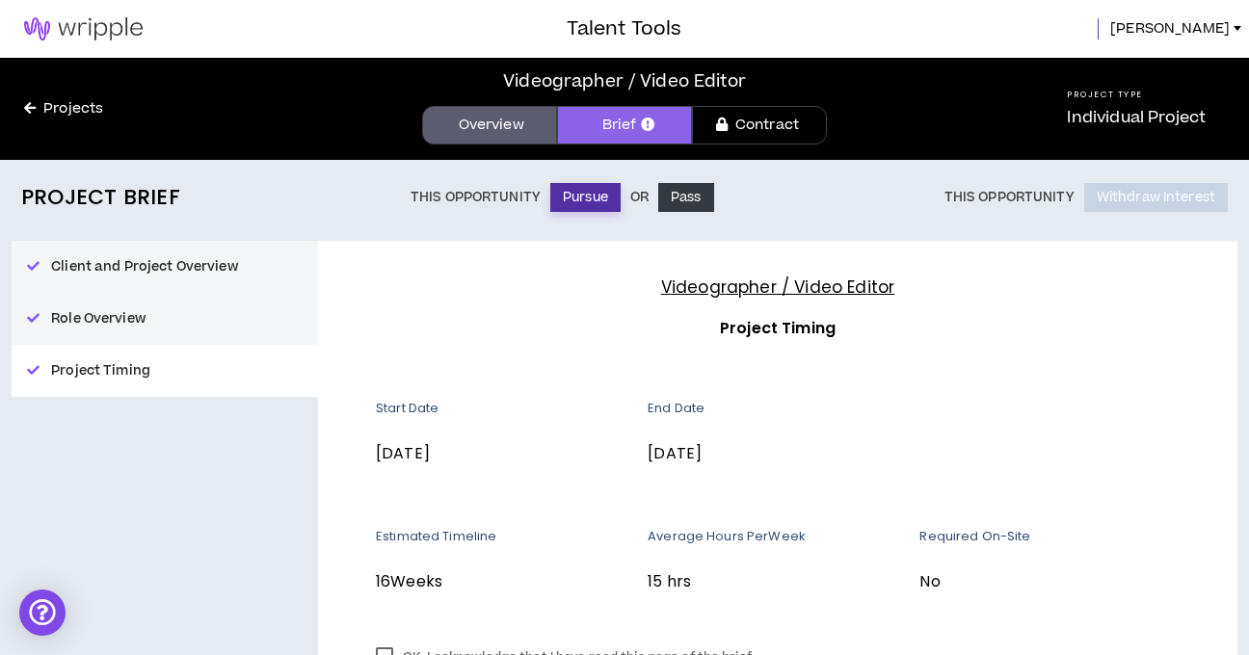
click at [559, 192] on button "Pursue" at bounding box center [585, 197] width 70 height 29
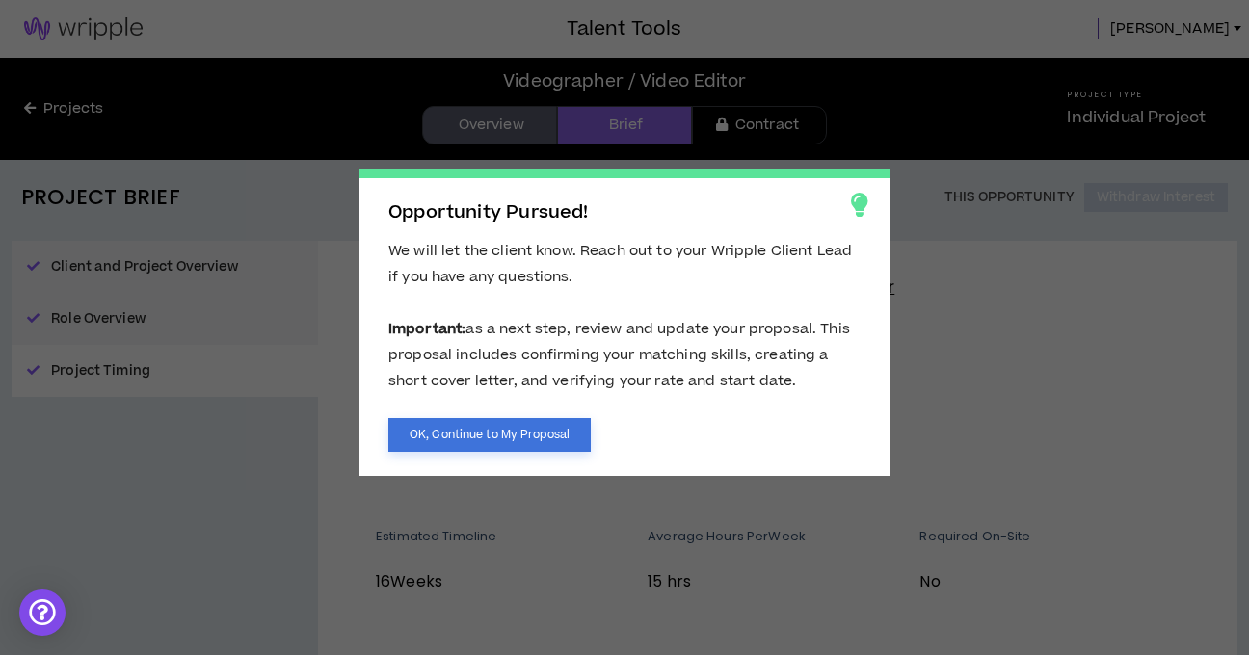
click at [477, 430] on button "OK, Continue to My Proposal" at bounding box center [489, 435] width 202 height 34
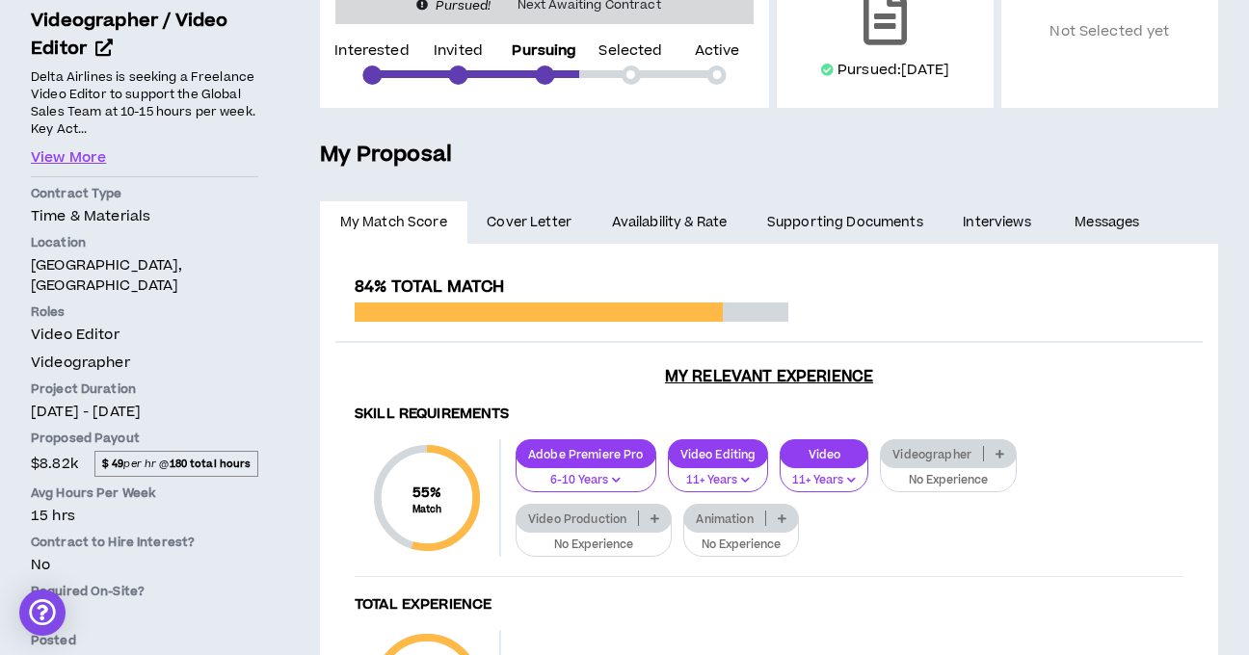
scroll to position [290, 0]
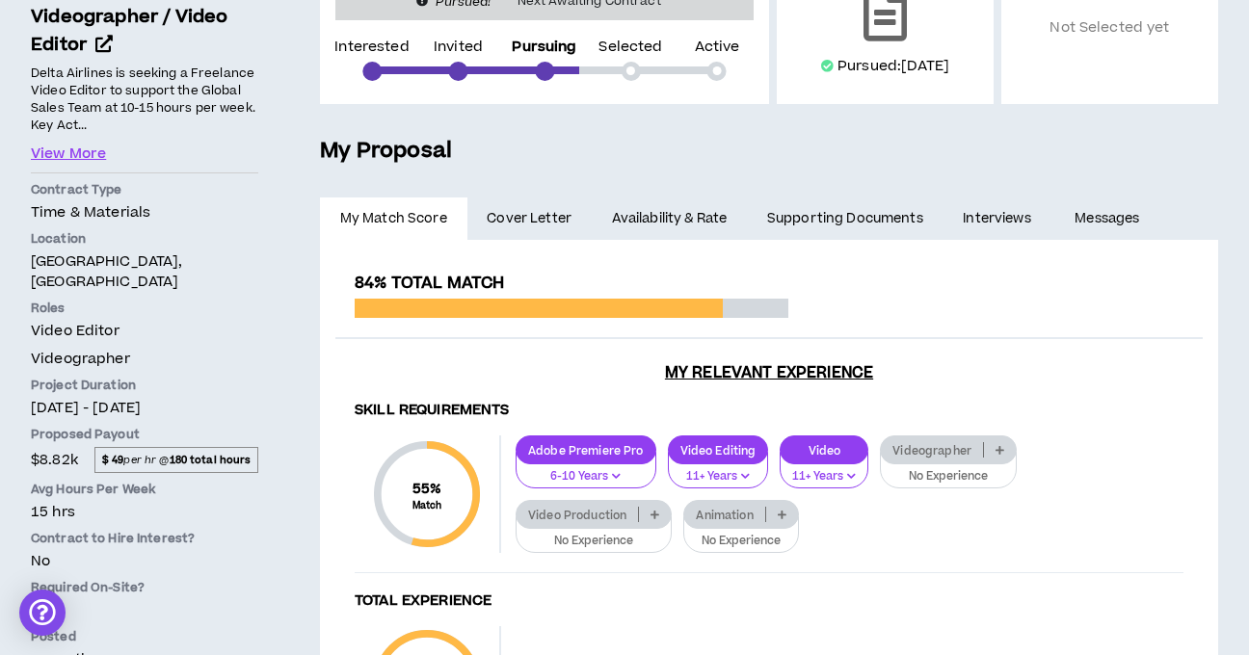
click at [537, 221] on span "Cover Letter" at bounding box center [529, 218] width 85 height 21
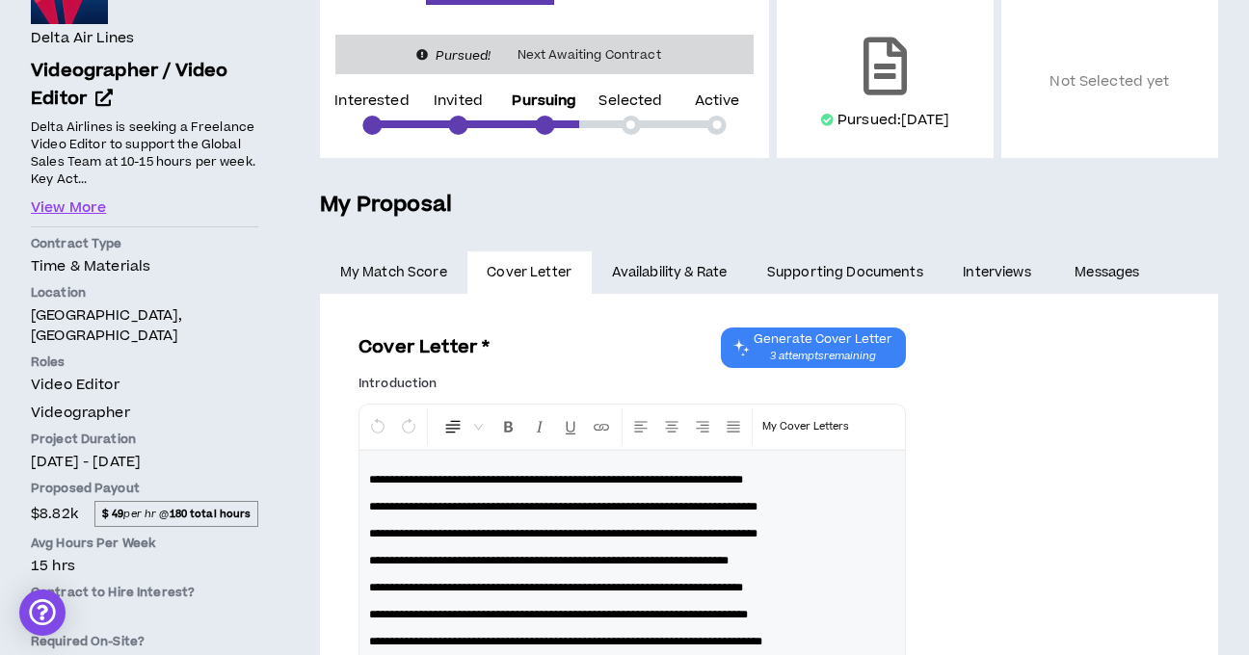
scroll to position [290, 0]
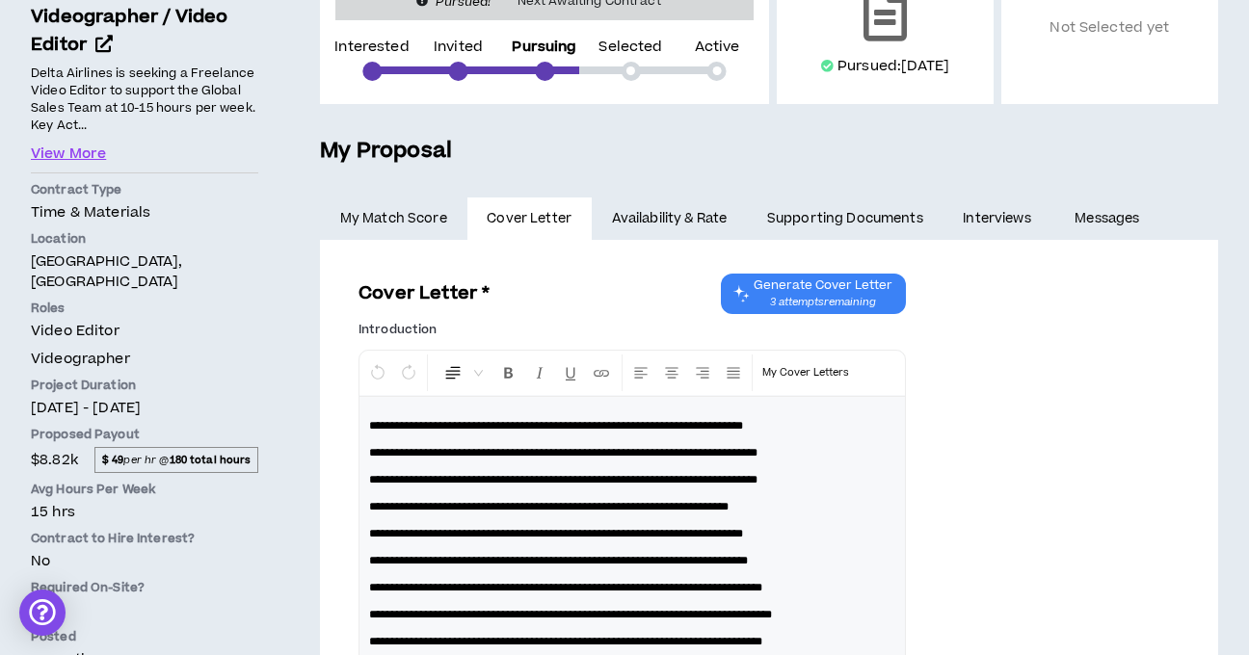
click at [669, 212] on link "Availability & Rate" at bounding box center [669, 219] width 155 height 42
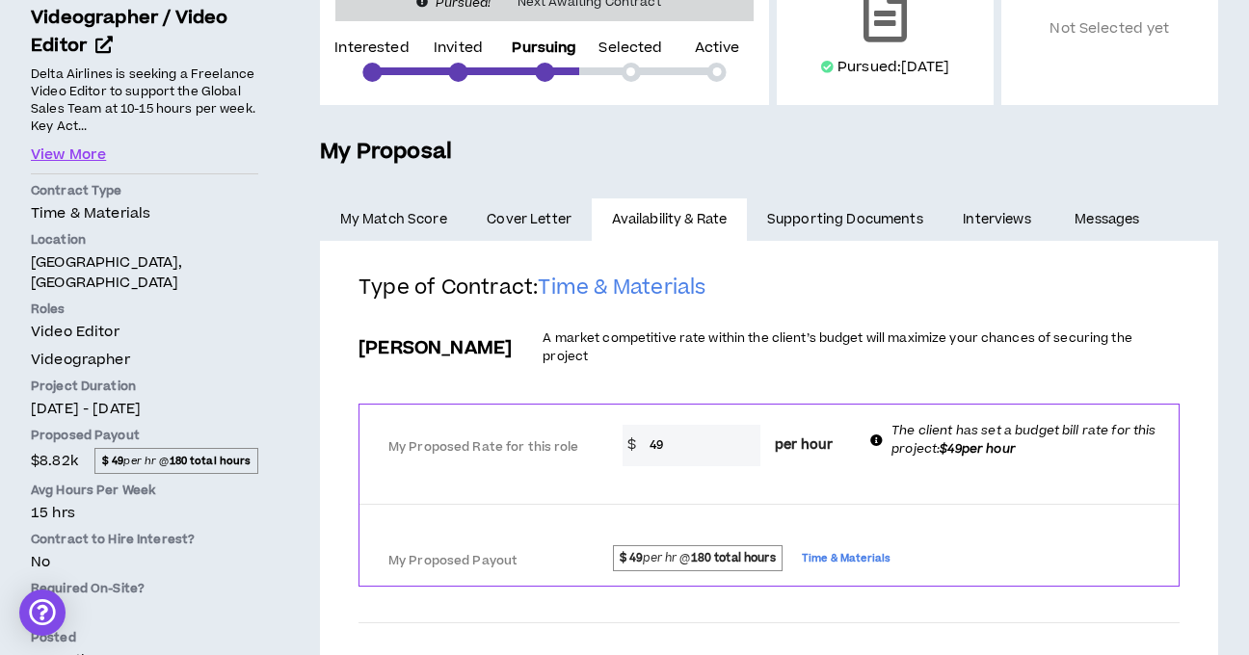
scroll to position [292, 0]
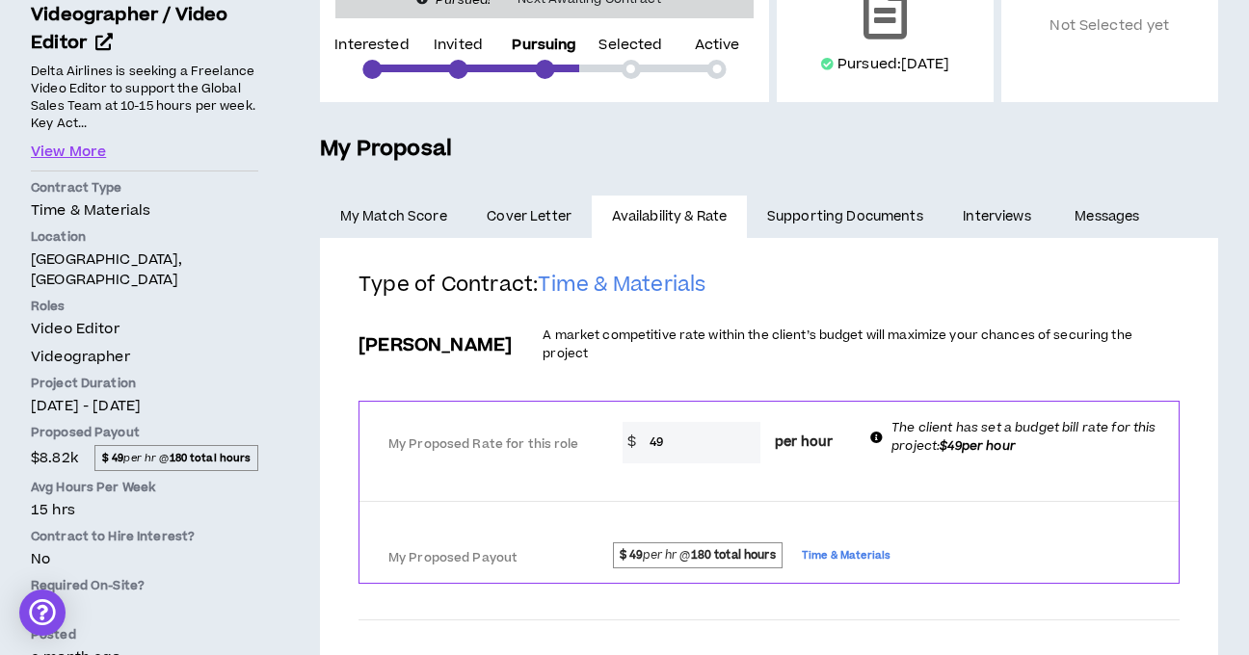
click at [995, 218] on link "Interviews" at bounding box center [999, 217] width 112 height 42
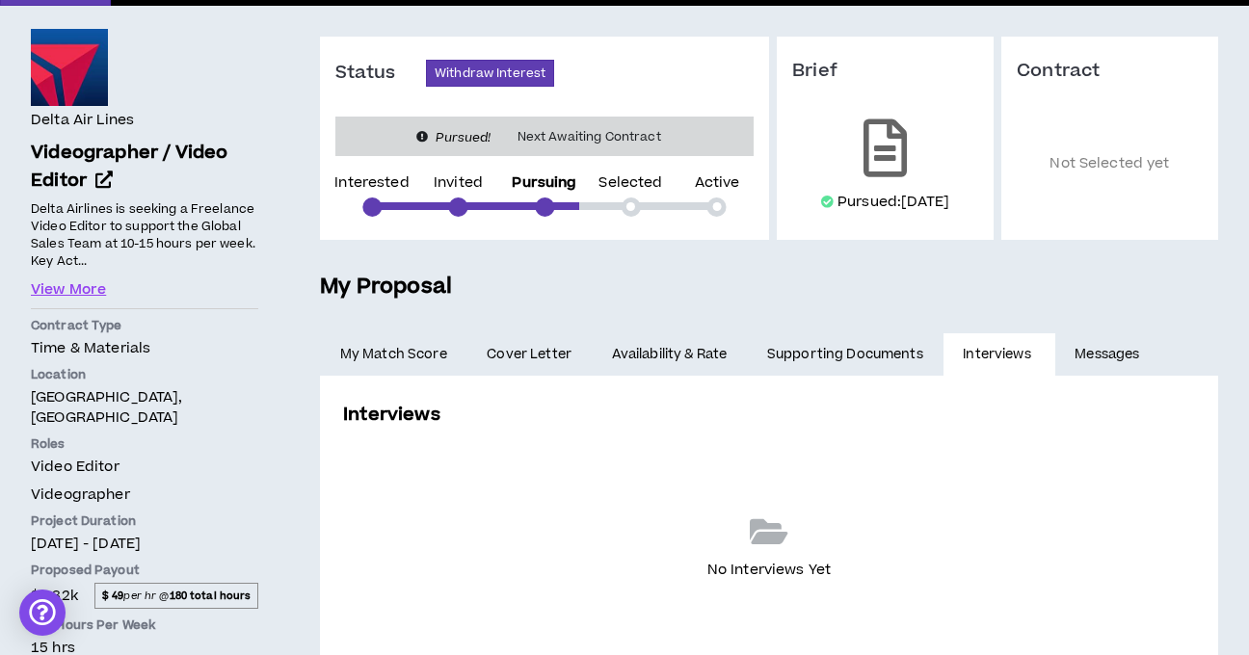
click at [809, 357] on link "Supporting Documents" at bounding box center [845, 354] width 196 height 42
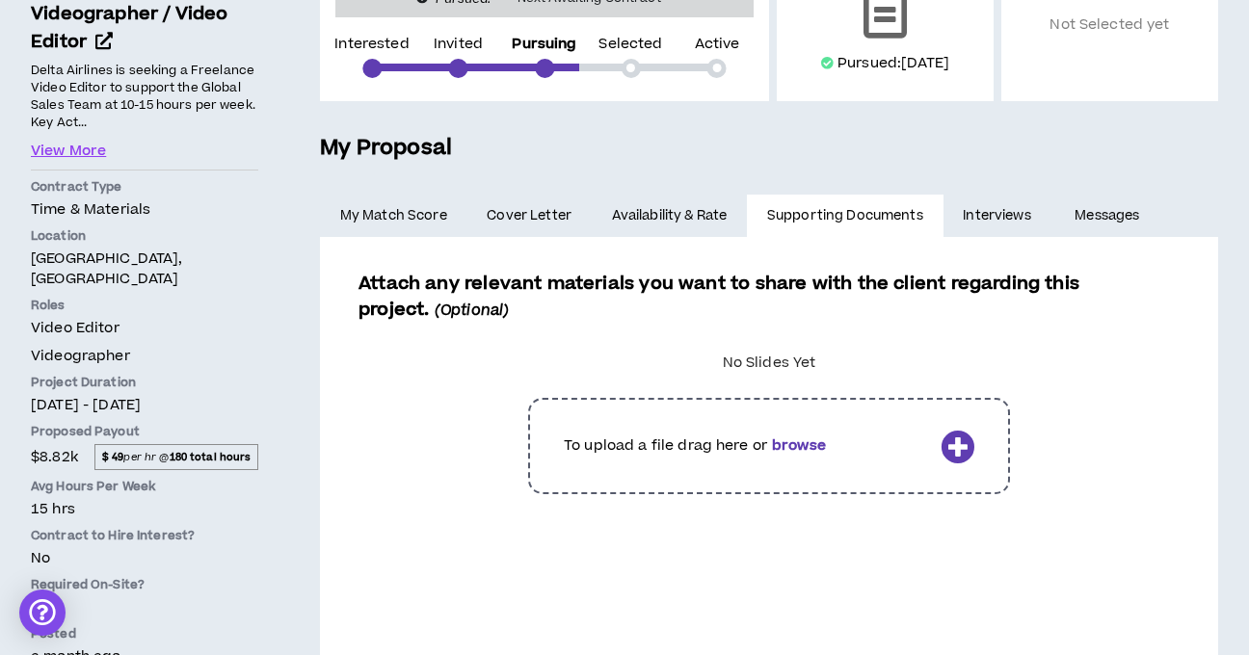
scroll to position [294, 0]
click at [1088, 208] on link "Messages" at bounding box center [1109, 215] width 109 height 42
